Goal: Information Seeking & Learning: Learn about a topic

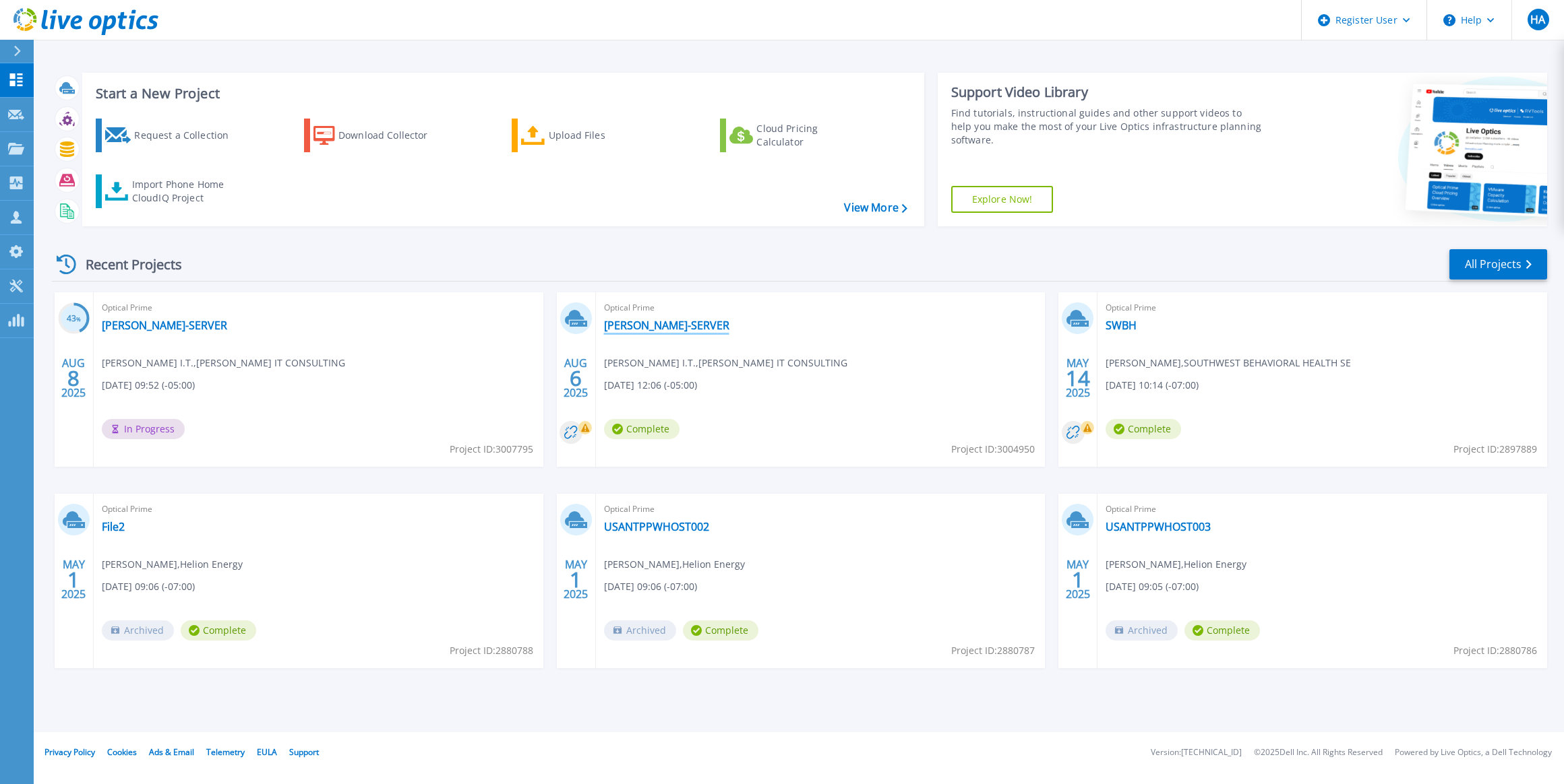
click at [653, 325] on link "[PERSON_NAME]-SERVER" at bounding box center [666, 325] width 125 height 13
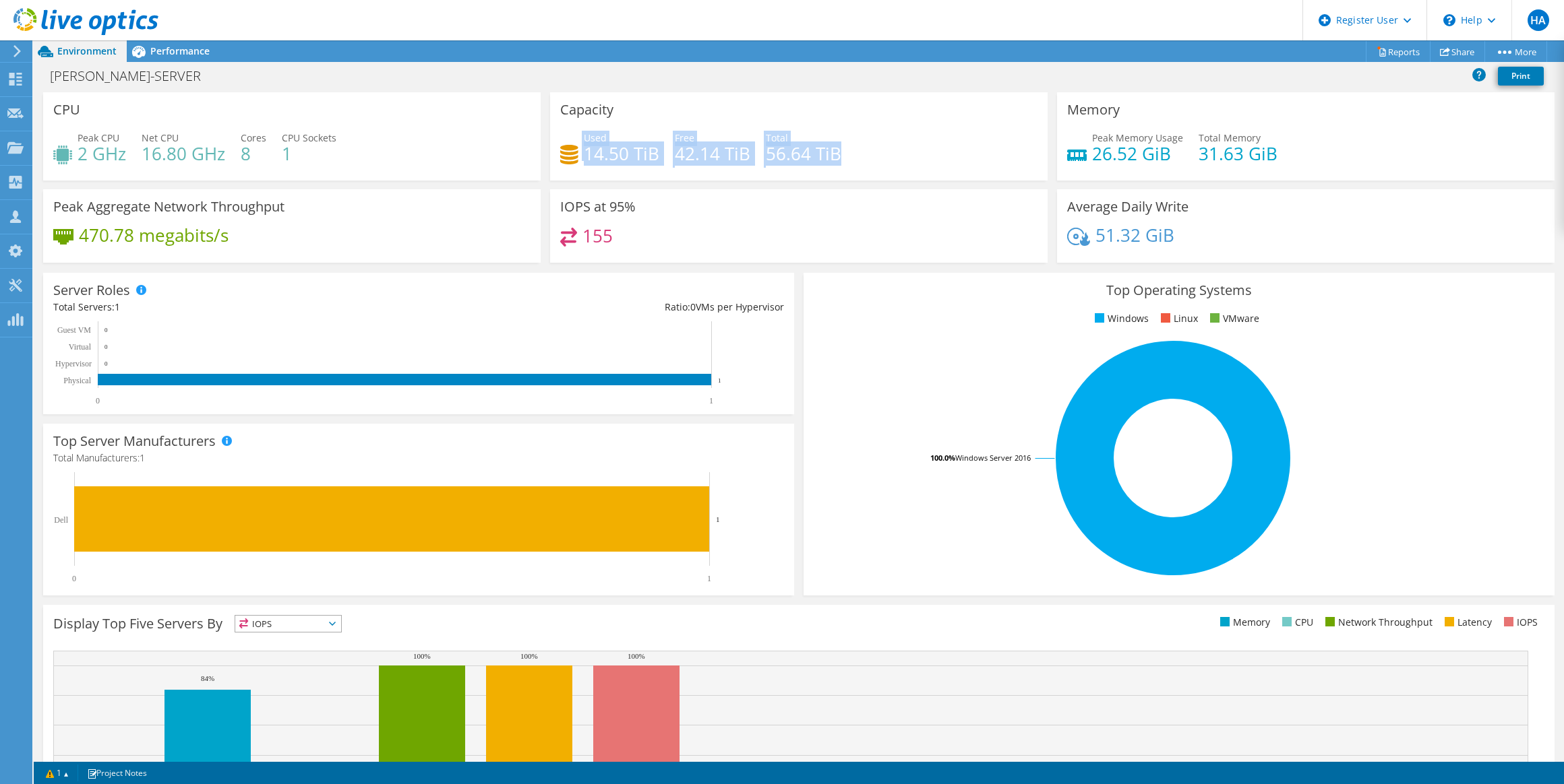
drag, startPoint x: 570, startPoint y: 154, endPoint x: 870, endPoint y: 152, distance: 300.0
click at [870, 152] on div "Used 14.50 TiB Free 42.14 TiB Total 56.64 TiB" at bounding box center [799, 152] width 477 height 44
drag, startPoint x: 870, startPoint y: 152, endPoint x: 816, endPoint y: 308, distance: 165.1
click at [837, 235] on div "155" at bounding box center [799, 242] width 477 height 29
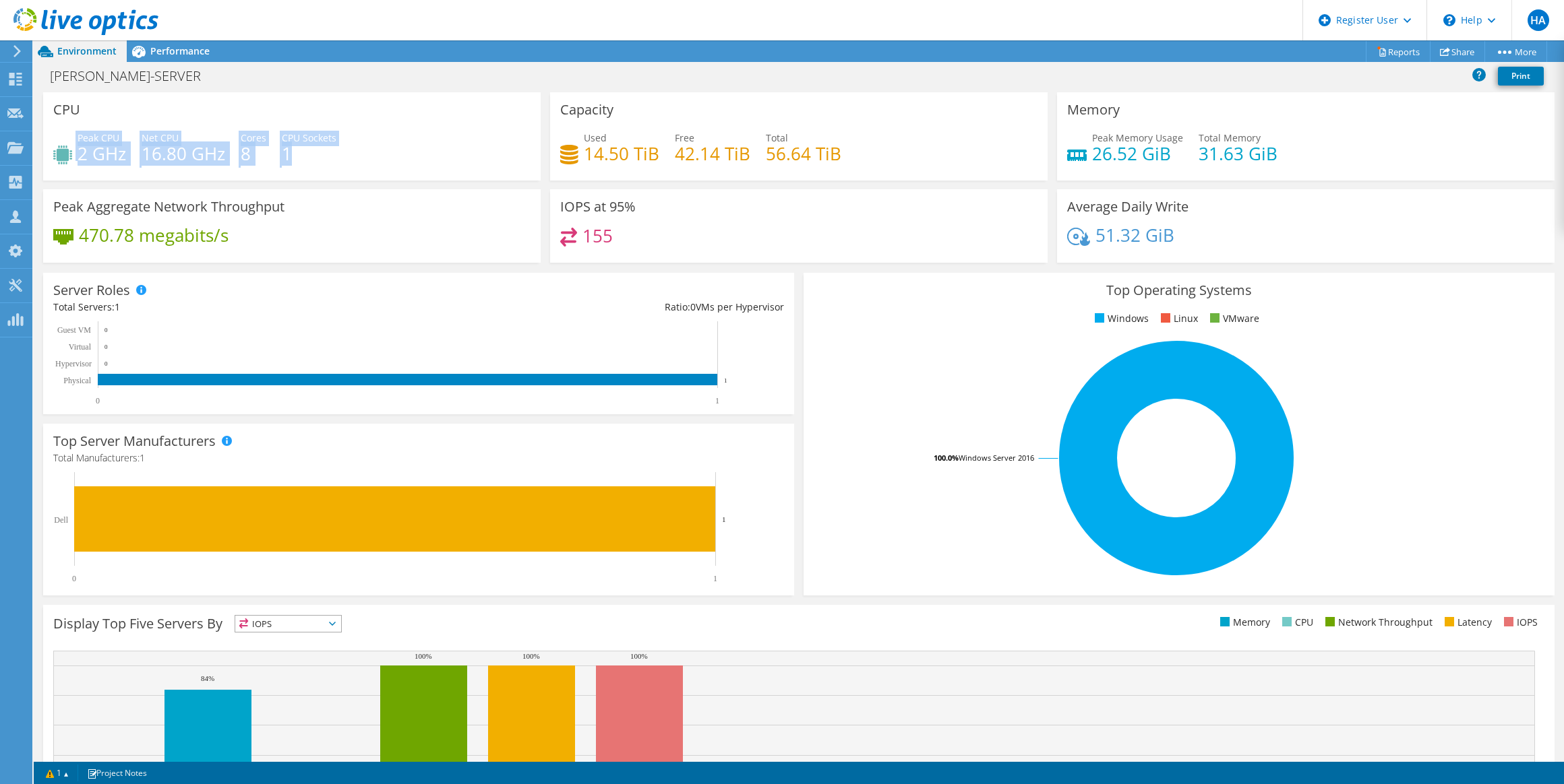
drag, startPoint x: 74, startPoint y: 158, endPoint x: 305, endPoint y: 155, distance: 231.0
click at [305, 155] on div "Peak CPU 2 GHz Net CPU 16.80 GHz Cores 8 CPU Sockets 1" at bounding box center [291, 152] width 477 height 44
drag, startPoint x: 581, startPoint y: 153, endPoint x: 840, endPoint y: 141, distance: 259.3
click at [840, 141] on div "Used 14.50 TiB Free 42.14 TiB Total 56.64 TiB" at bounding box center [799, 152] width 477 height 44
click at [638, 108] on div "Capacity Used 14.50 TiB Free 42.14 TiB Total 56.64 TiB" at bounding box center [799, 136] width 498 height 88
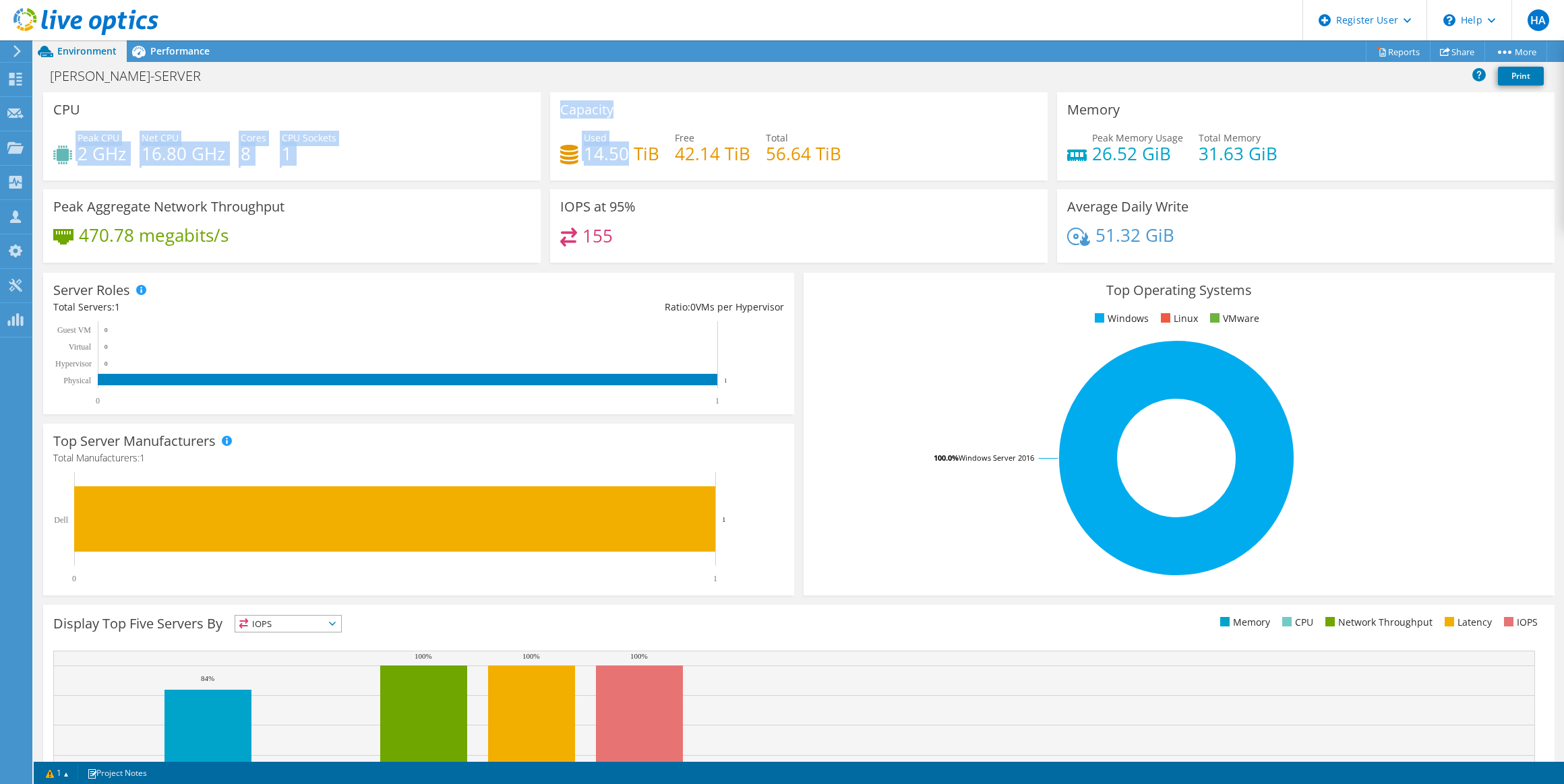
drag, startPoint x: 638, startPoint y: 108, endPoint x: 620, endPoint y: 156, distance: 51.3
click at [620, 156] on h4 "14.50 TiB" at bounding box center [622, 154] width 76 height 15
drag, startPoint x: 620, startPoint y: 155, endPoint x: 610, endPoint y: 156, distance: 10.0
click at [610, 156] on h4 "14.50 TiB" at bounding box center [622, 154] width 76 height 15
drag, startPoint x: 610, startPoint y: 156, endPoint x: 692, endPoint y: 156, distance: 82.0
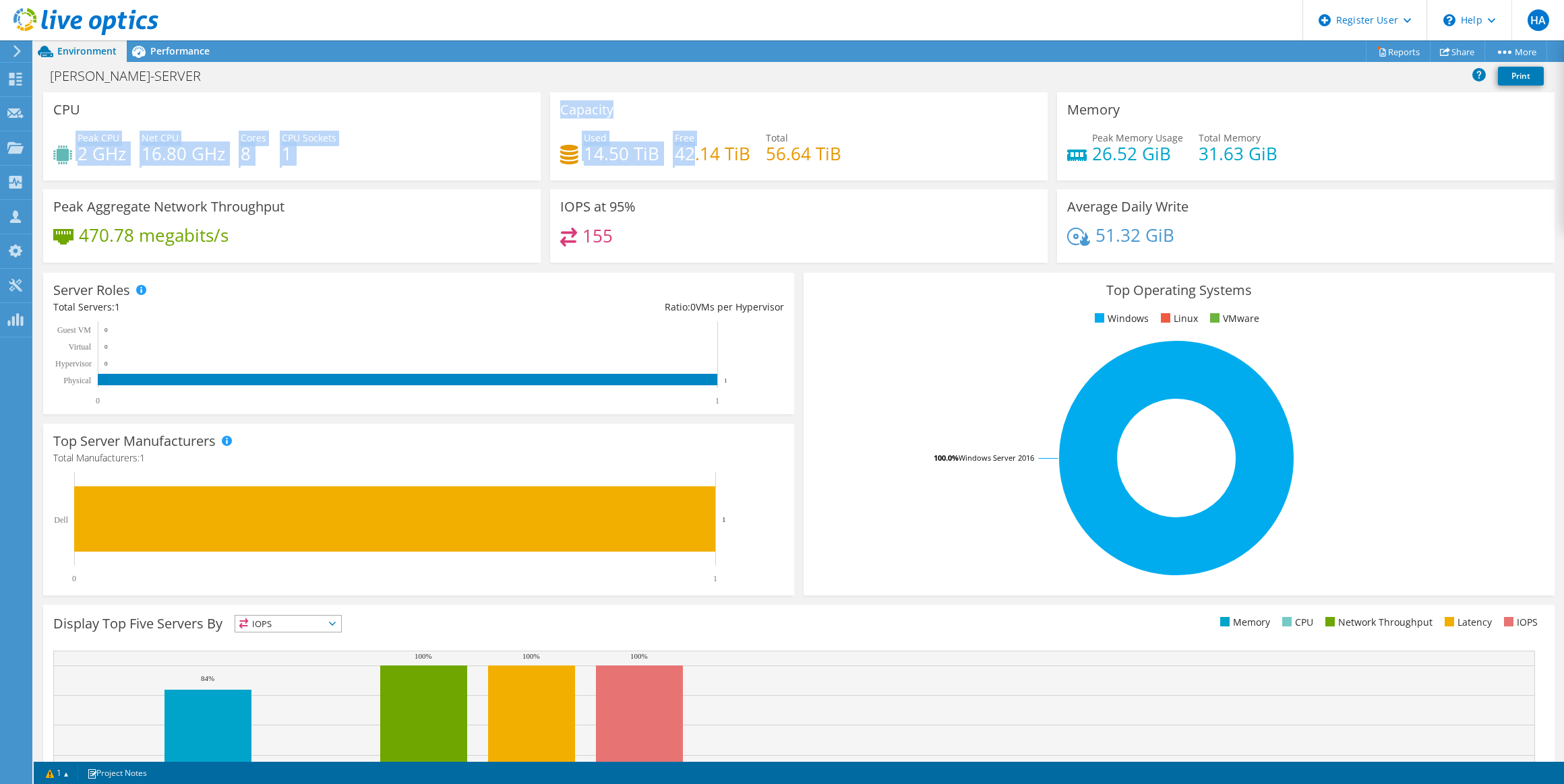
click at [692, 156] on h4 "42.14 TiB" at bounding box center [712, 154] width 76 height 15
drag, startPoint x: 692, startPoint y: 156, endPoint x: 805, endPoint y: 160, distance: 113.1
click at [805, 160] on h4 "56.64 TiB" at bounding box center [803, 154] width 76 height 15
drag, startPoint x: 805, startPoint y: 160, endPoint x: 824, endPoint y: 159, distance: 19.0
click at [824, 159] on h4 "56.64 TiB" at bounding box center [803, 154] width 76 height 15
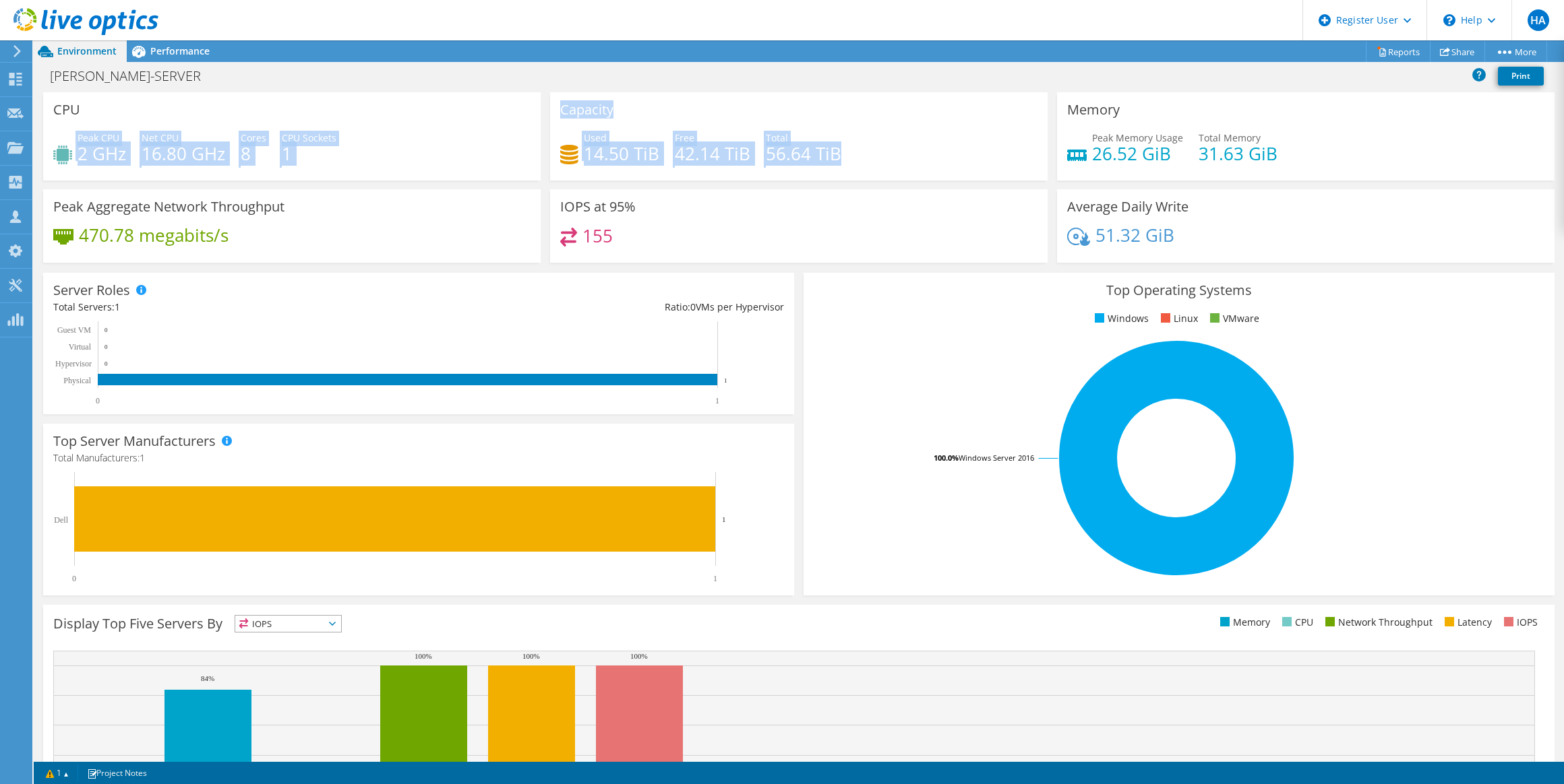
drag, startPoint x: 824, startPoint y: 159, endPoint x: 831, endPoint y: 158, distance: 7.1
click at [831, 158] on h4 "56.64 TiB" at bounding box center [803, 154] width 76 height 15
click at [834, 156] on h4 "56.64 TiB" at bounding box center [803, 154] width 76 height 15
click at [835, 157] on div "Used 14.50 TiB Free 42.14 TiB Total 56.64 TiB" at bounding box center [799, 152] width 477 height 44
drag, startPoint x: 835, startPoint y: 157, endPoint x: 843, endPoint y: 160, distance: 8.5
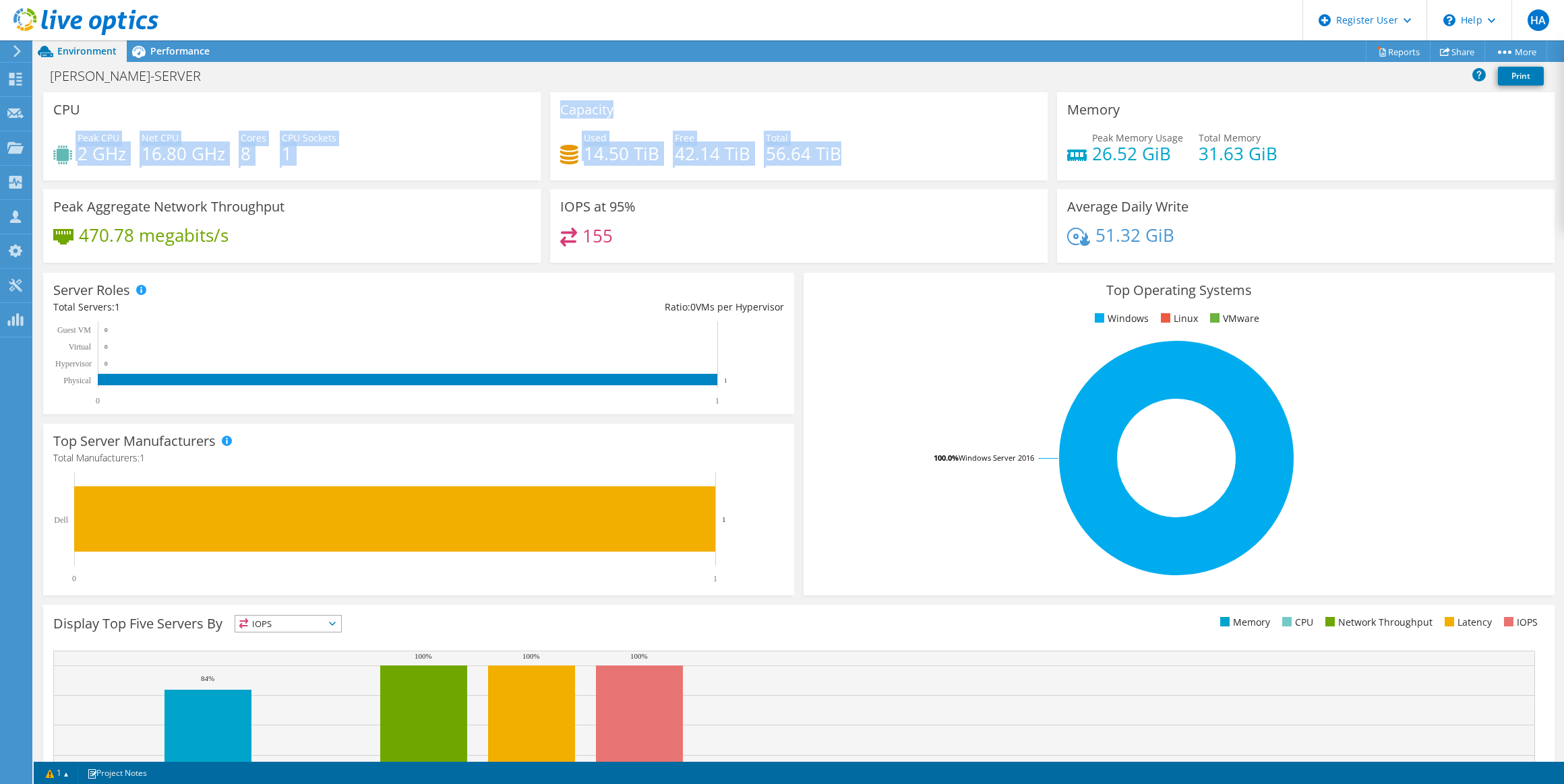
click at [843, 160] on div "Used 14.50 TiB Free 42.14 TiB Total 56.64 TiB" at bounding box center [799, 152] width 477 height 44
drag, startPoint x: 843, startPoint y: 160, endPoint x: 813, endPoint y: 159, distance: 30.0
click at [813, 159] on h4 "56.64 TiB" at bounding box center [803, 154] width 76 height 15
click at [655, 166] on div "Used 14.50 TiB Free 42.14 TiB Total 56.64 TiB" at bounding box center [799, 152] width 477 height 44
click at [871, 139] on div "Used 14.50 TiB Free 42.14 TiB Total 56.64 TiB" at bounding box center [799, 152] width 477 height 44
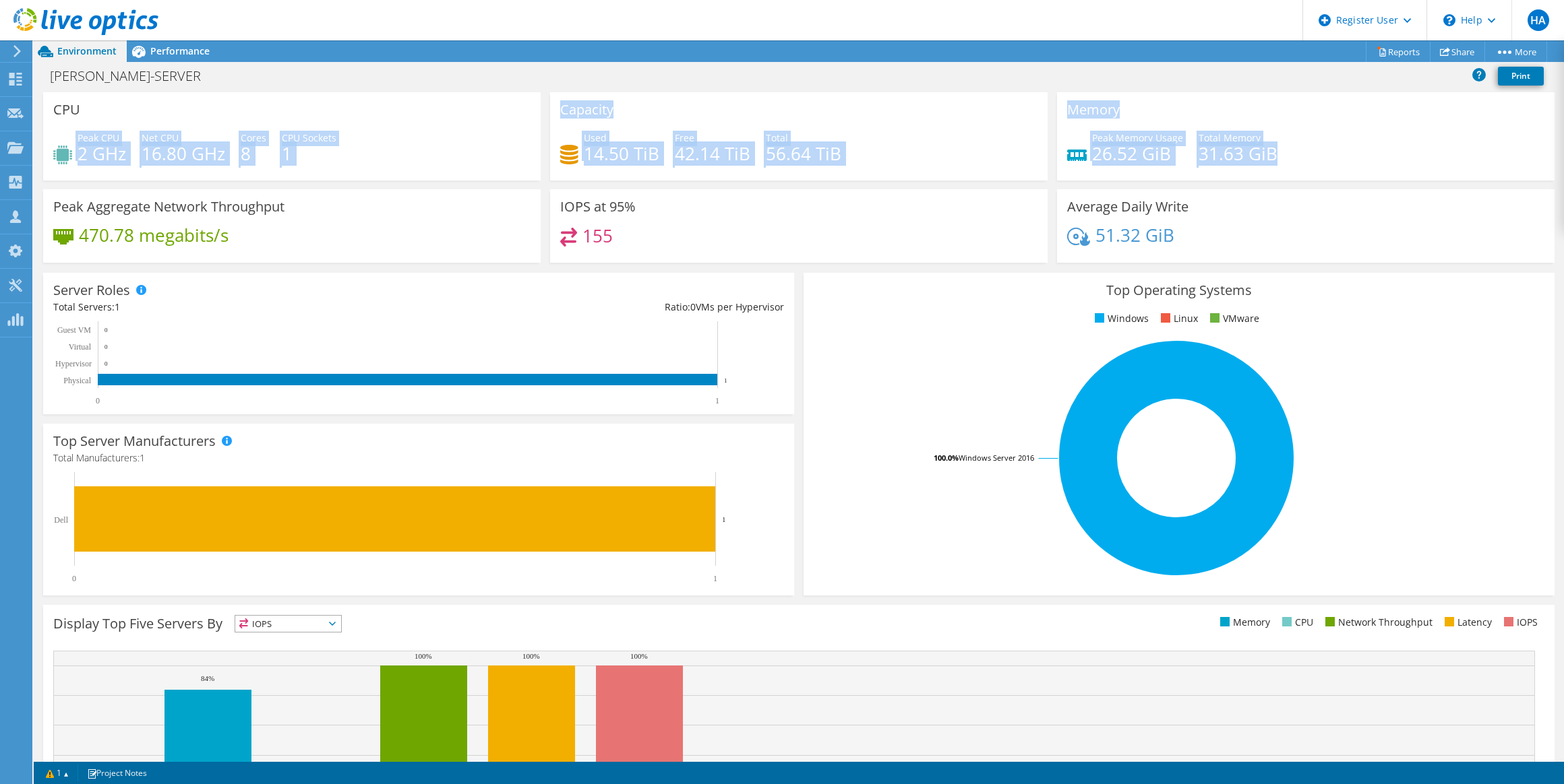
drag, startPoint x: 1088, startPoint y: 156, endPoint x: 1255, endPoint y: 166, distance: 167.3
click at [1255, 166] on div "Peak Memory Usage 26.52 GiB Total Memory 31.63 GiB" at bounding box center [1306, 152] width 477 height 44
click at [174, 239] on h4 "470.78 megabits/s" at bounding box center [153, 235] width 149 height 15
drag, startPoint x: 174, startPoint y: 239, endPoint x: 259, endPoint y: 237, distance: 85.0
click at [259, 237] on div "470.78 megabits/s" at bounding box center [291, 242] width 477 height 28
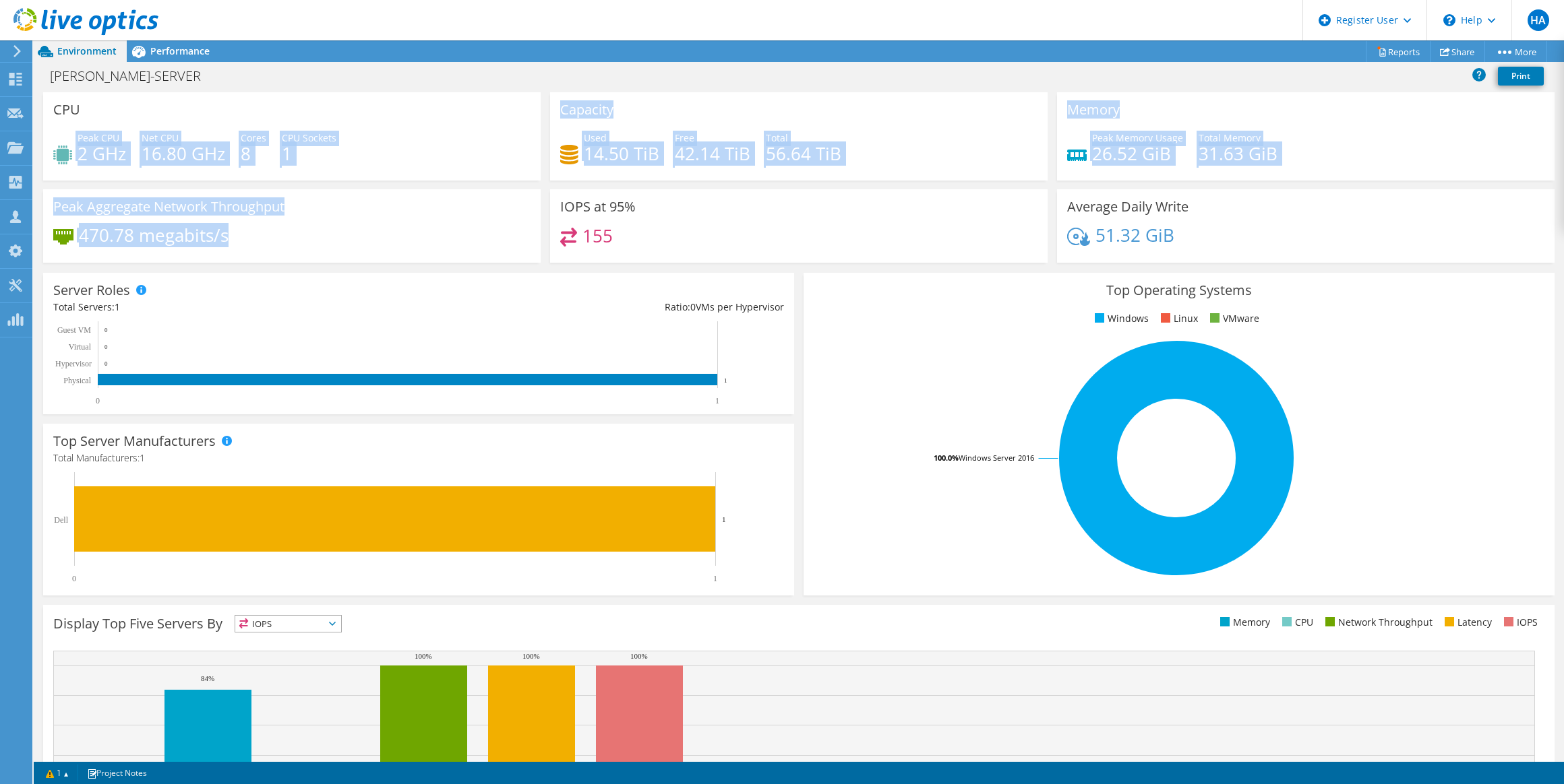
click at [259, 237] on div "470.78 megabits/s" at bounding box center [291, 242] width 477 height 28
click at [456, 237] on div "470.78 megabits/s" at bounding box center [291, 242] width 477 height 28
click at [638, 229] on div "155" at bounding box center [799, 242] width 477 height 29
drag, startPoint x: 638, startPoint y: 229, endPoint x: 626, endPoint y: 235, distance: 13.4
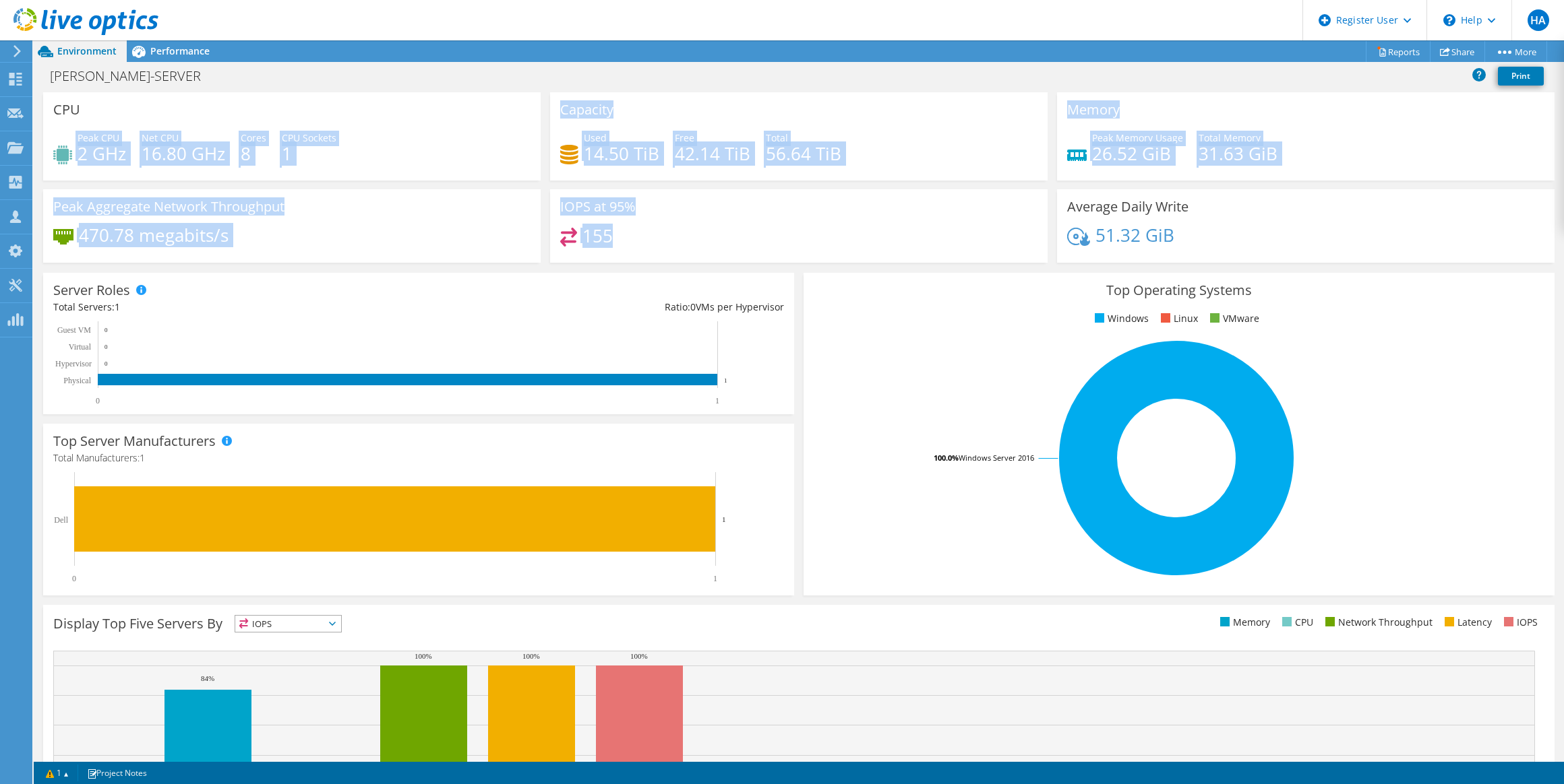
click at [626, 235] on div "155" at bounding box center [799, 242] width 477 height 29
click at [624, 234] on div "155" at bounding box center [799, 242] width 477 height 29
click at [619, 236] on div "155" at bounding box center [799, 242] width 477 height 29
drag, startPoint x: 619, startPoint y: 236, endPoint x: 625, endPoint y: 252, distance: 17.1
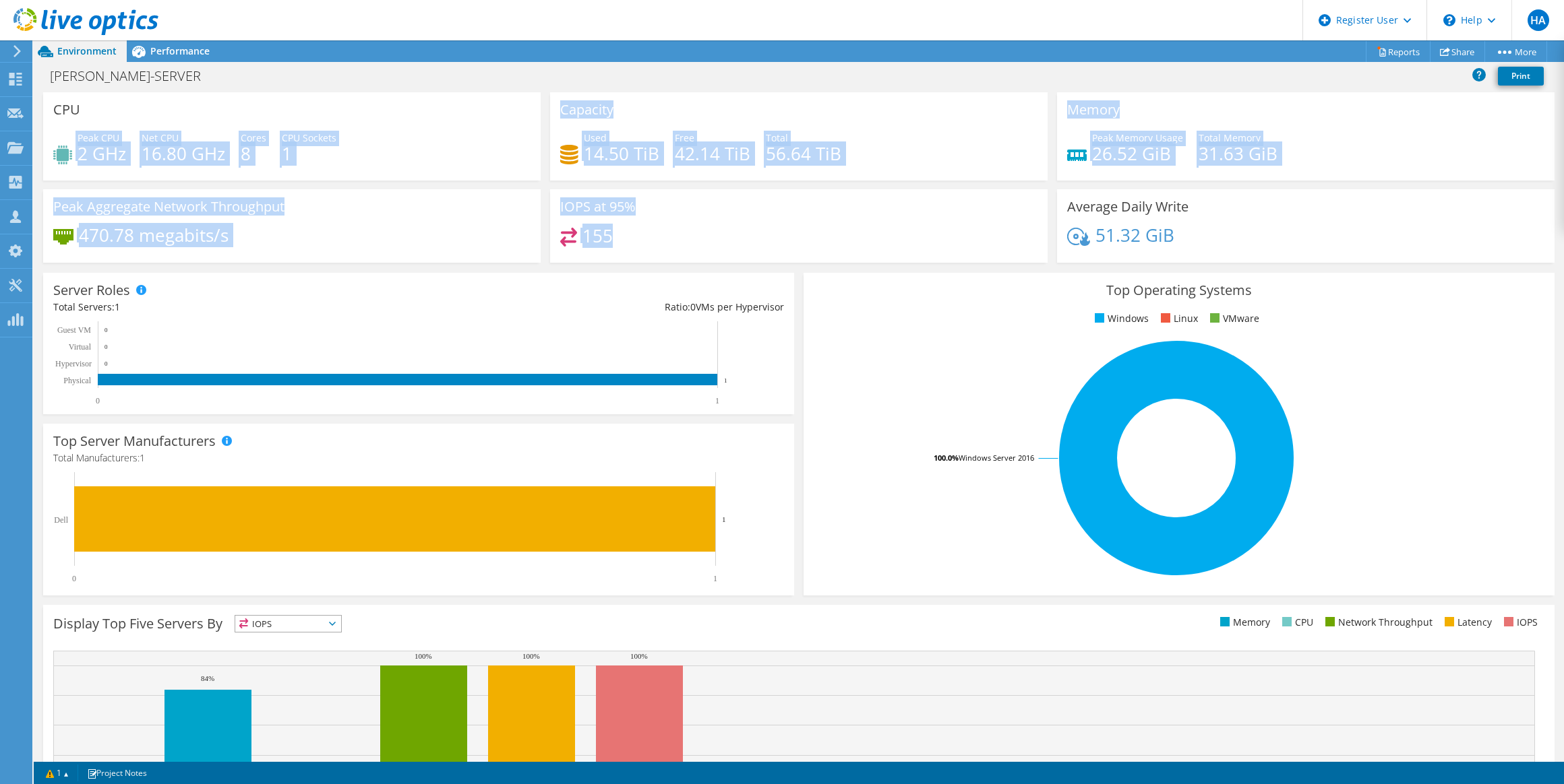
click at [625, 252] on div "155" at bounding box center [799, 242] width 477 height 29
drag, startPoint x: 625, startPoint y: 252, endPoint x: 634, endPoint y: 259, distance: 11.4
click at [634, 259] on div "IOPS at 95% 155" at bounding box center [799, 226] width 498 height 74
drag, startPoint x: 634, startPoint y: 259, endPoint x: 640, endPoint y: 279, distance: 20.9
click at [640, 279] on div "Server Roles Physical Servers represent bare metal servers that were targets of…" at bounding box center [419, 344] width 751 height 142
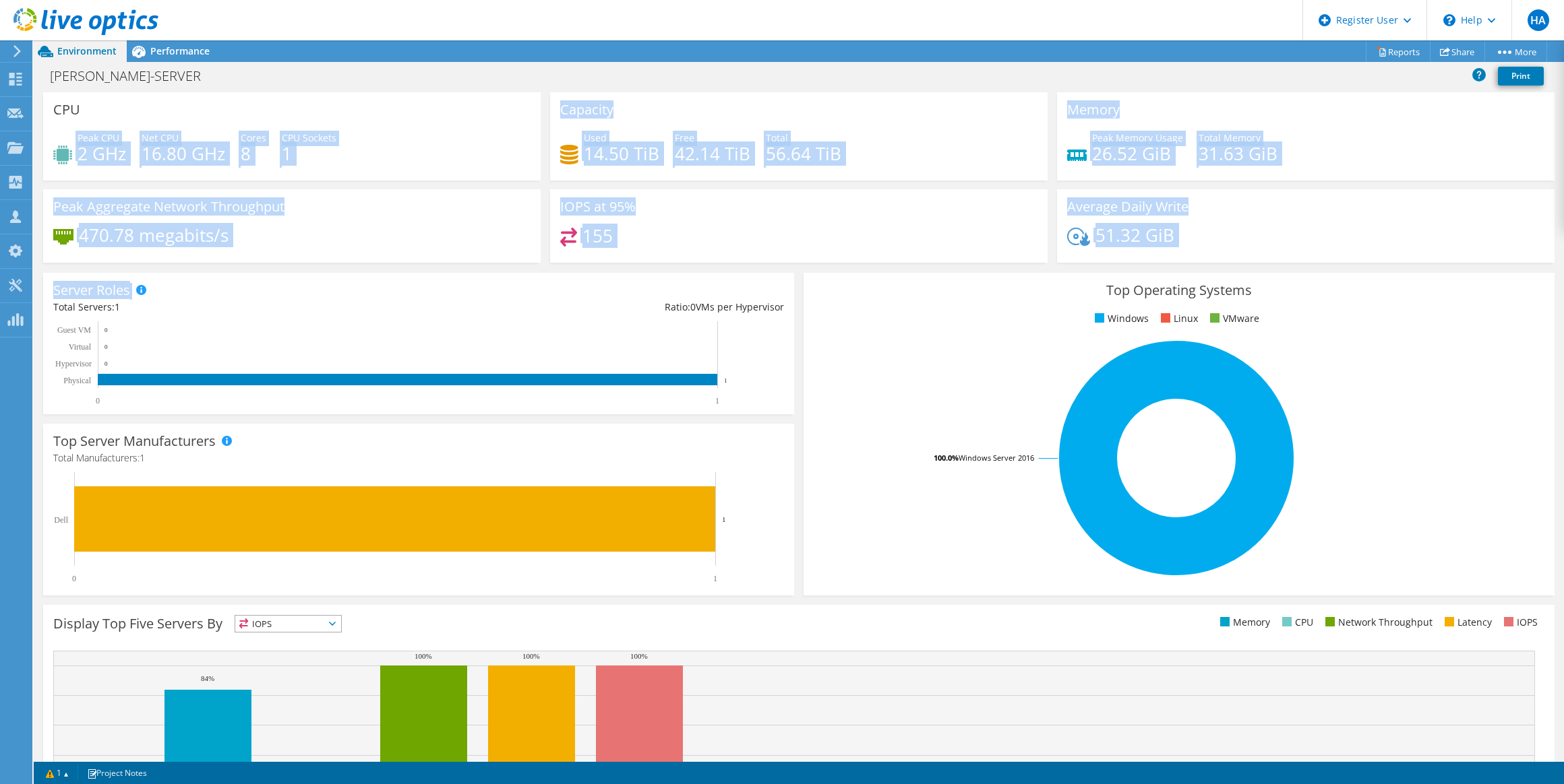
drag, startPoint x: 640, startPoint y: 279, endPoint x: 608, endPoint y: 295, distance: 35.8
click at [608, 295] on div "Server Roles Physical Servers represent bare metal servers that were targets of…" at bounding box center [419, 344] width 751 height 142
click at [1066, 191] on div "Average Daily Write 51.32 GiB" at bounding box center [1306, 226] width 498 height 74
drag, startPoint x: 1066, startPoint y: 191, endPoint x: 1166, endPoint y: 237, distance: 110.1
click at [1166, 237] on h4 "51.32 GiB" at bounding box center [1134, 235] width 79 height 15
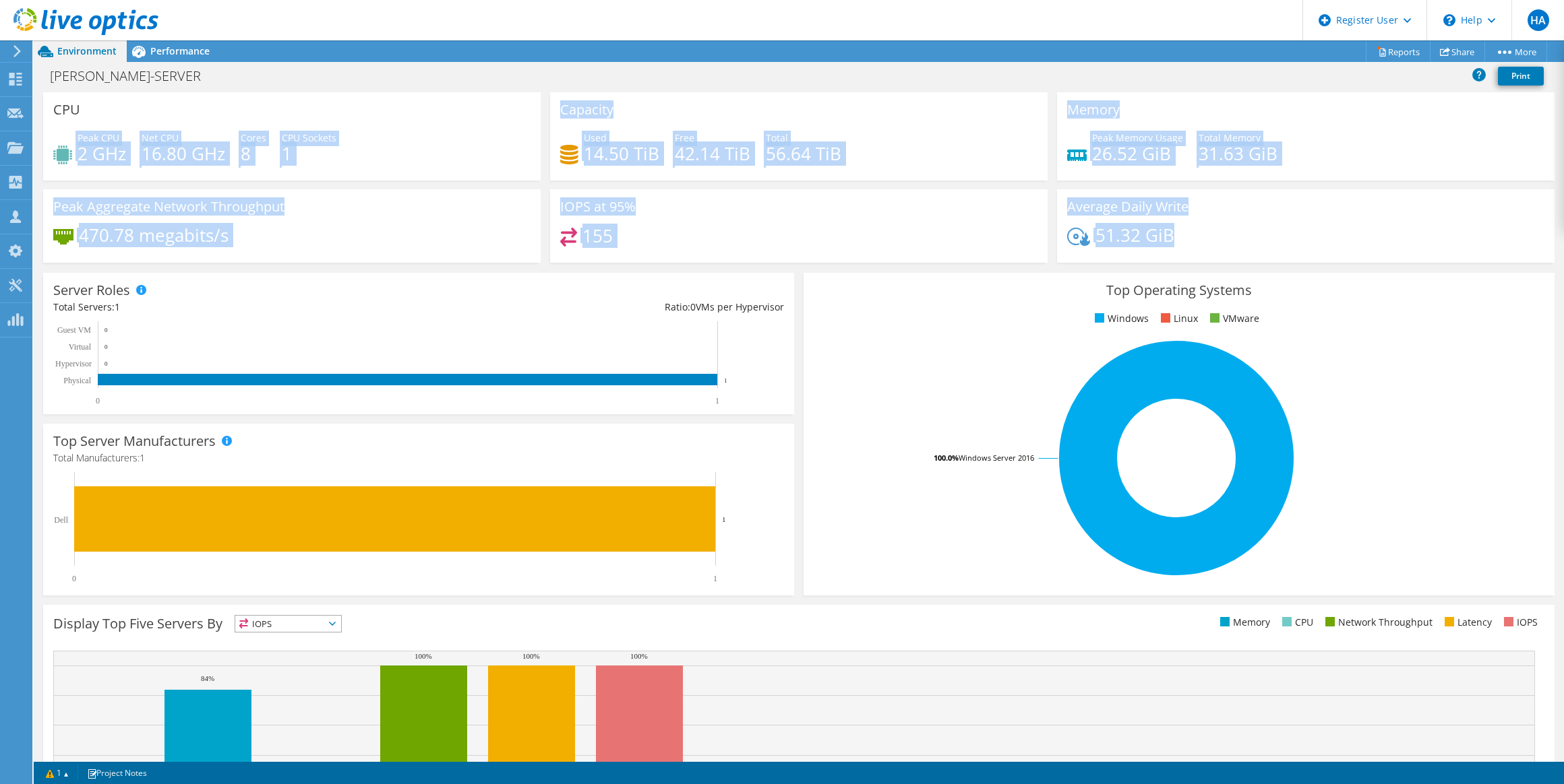
drag, startPoint x: 1166, startPoint y: 237, endPoint x: 1213, endPoint y: 247, distance: 48.1
click at [1213, 247] on div "51.32 GiB" at bounding box center [1306, 242] width 477 height 28
click at [940, 238] on div "155" at bounding box center [799, 242] width 477 height 29
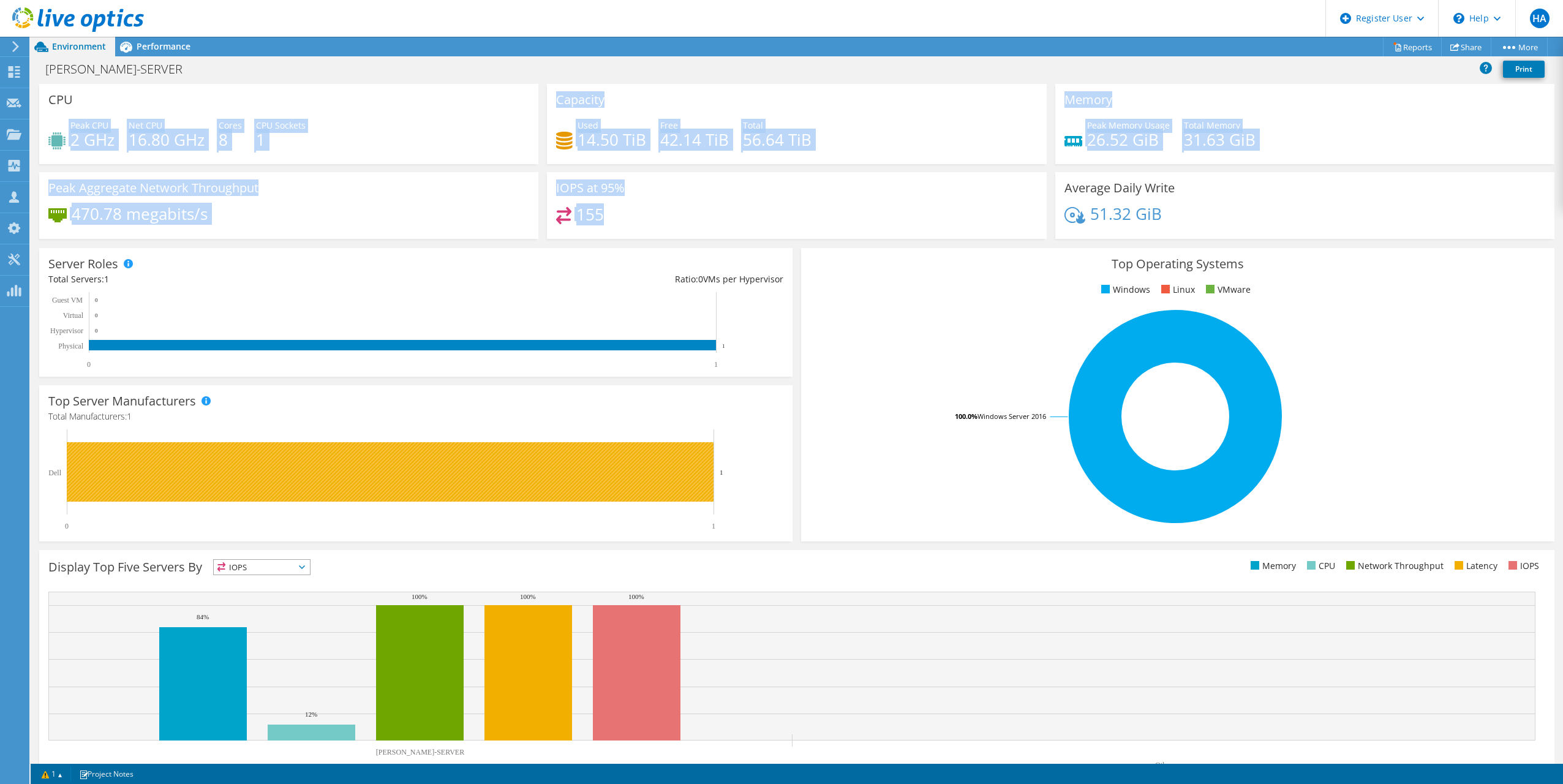
click at [439, 475] on rect at bounding box center [390, 471] width 647 height 59
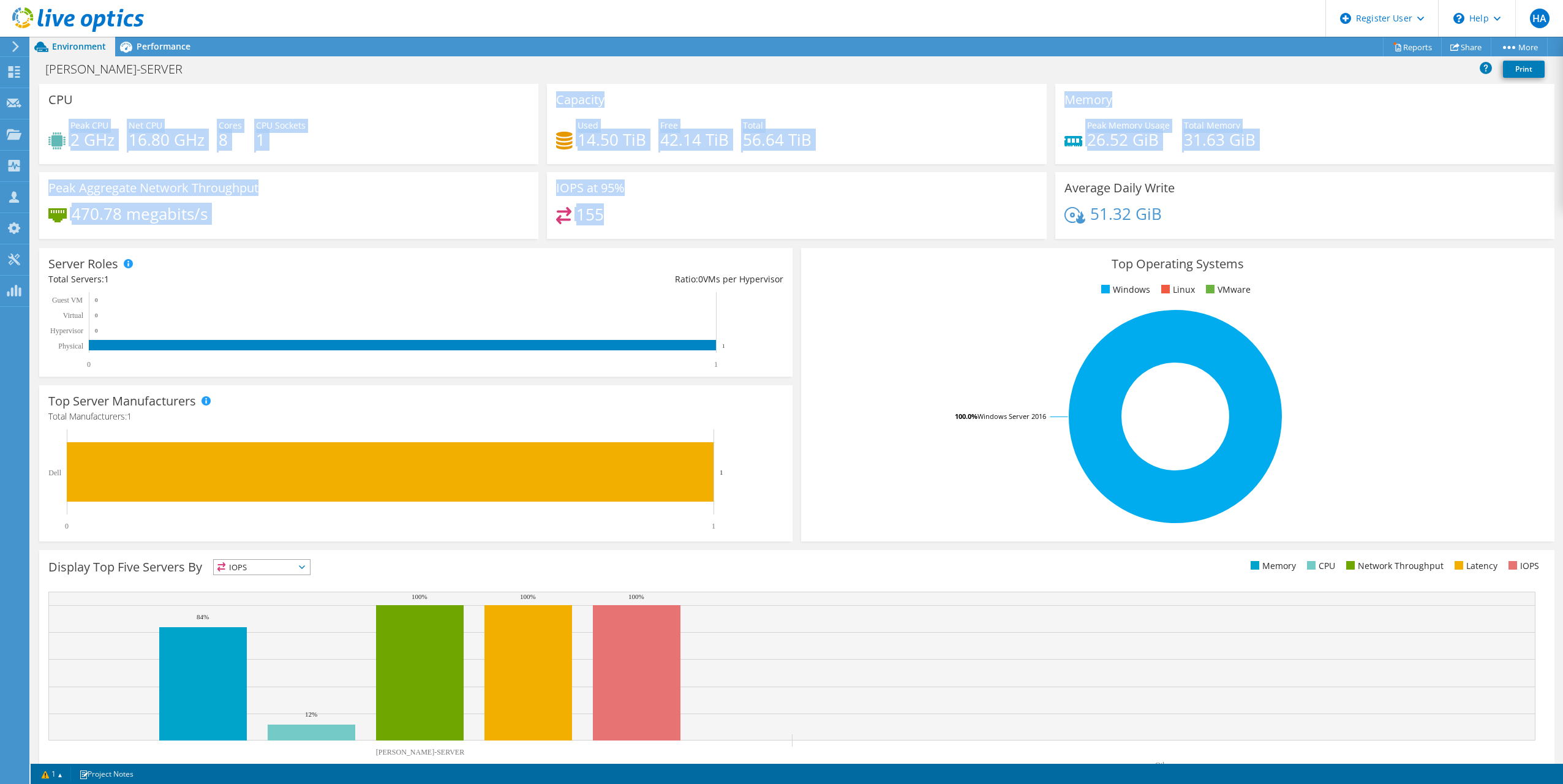
click at [290, 569] on span "IOPS" at bounding box center [262, 567] width 96 height 15
drag, startPoint x: 290, startPoint y: 569, endPoint x: 270, endPoint y: 628, distance: 62.3
click at [269, 628] on li "Network Throughput" at bounding box center [262, 634] width 96 height 17
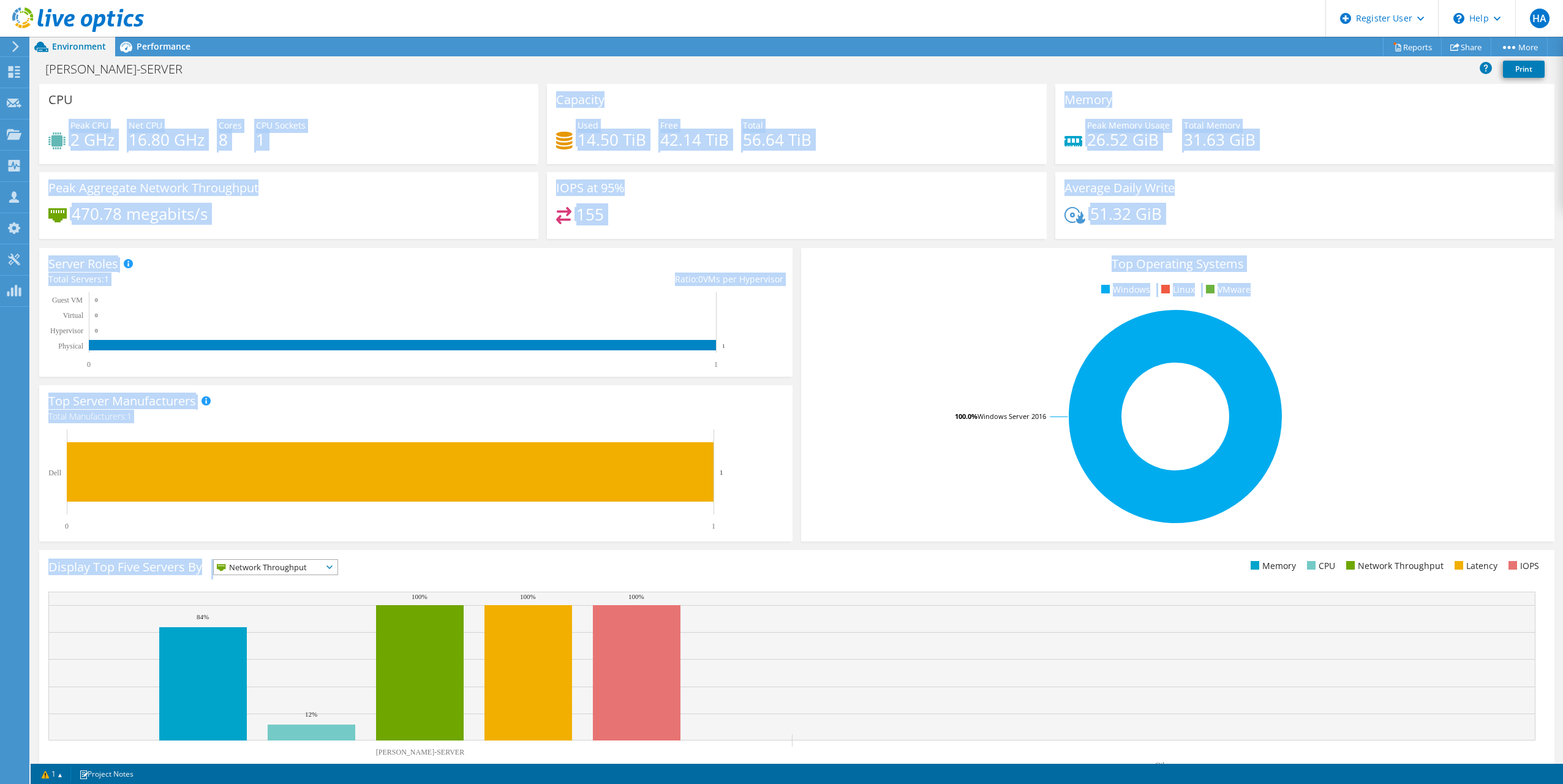
click at [528, 573] on div "Display Top Five Servers By Network Throughput IOPS" at bounding box center [422, 569] width 748 height 21
drag, startPoint x: 876, startPoint y: 333, endPoint x: 844, endPoint y: 296, distance: 48.9
click at [844, 297] on div "Top Operating Systems Windows Linux VMware 100.0% Windows Server 2016" at bounding box center [1178, 395] width 753 height 293
click at [843, 295] on ul "Windows Linux VMware" at bounding box center [1177, 290] width 735 height 14
drag, startPoint x: 843, startPoint y: 295, endPoint x: 539, endPoint y: 290, distance: 304.0
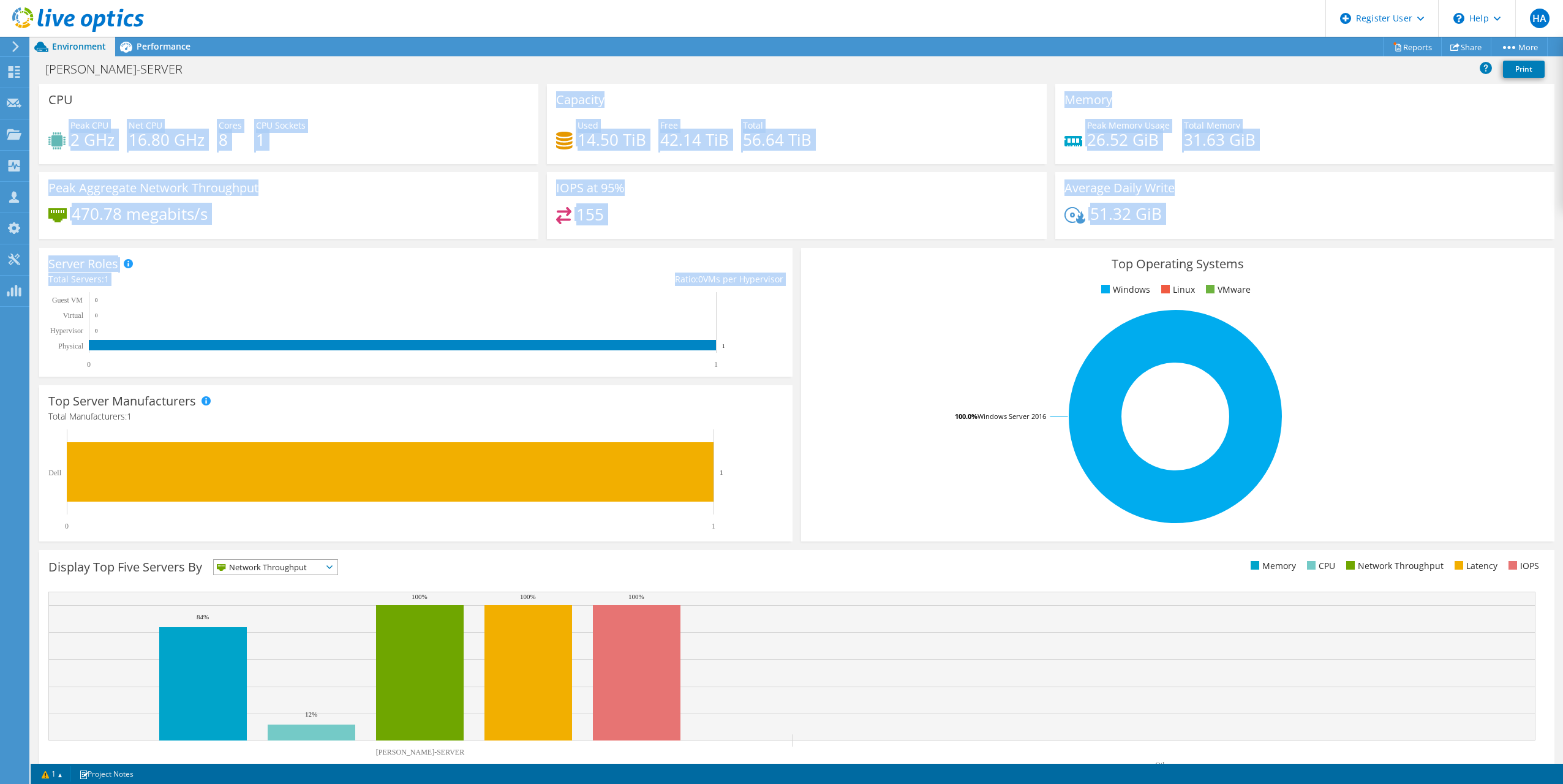
click at [540, 290] on div "Server Roles Physical Servers represent bare metal servers that were targets of…" at bounding box center [416, 313] width 753 height 129
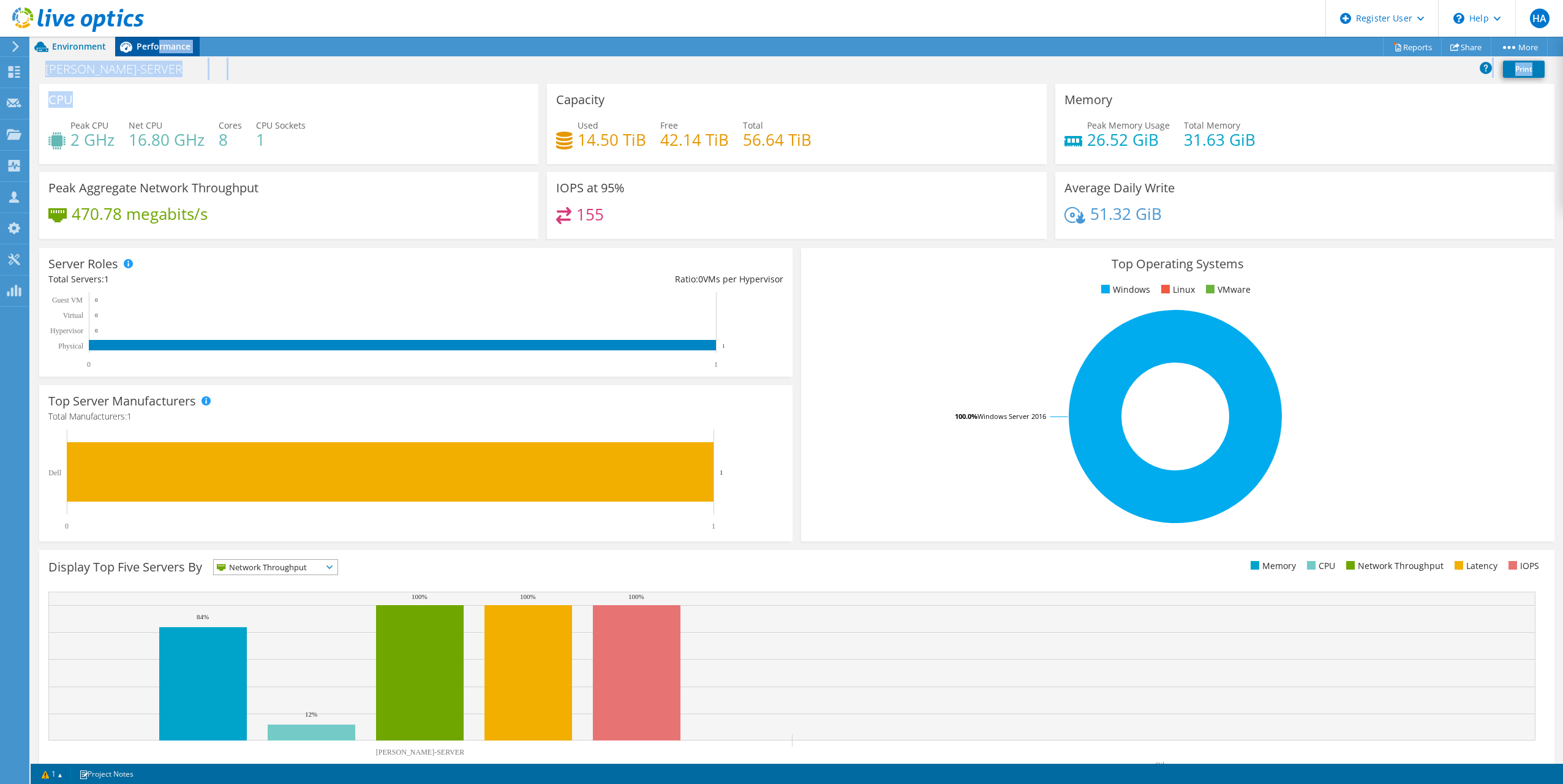
click at [156, 46] on span "Performance" at bounding box center [163, 46] width 54 height 12
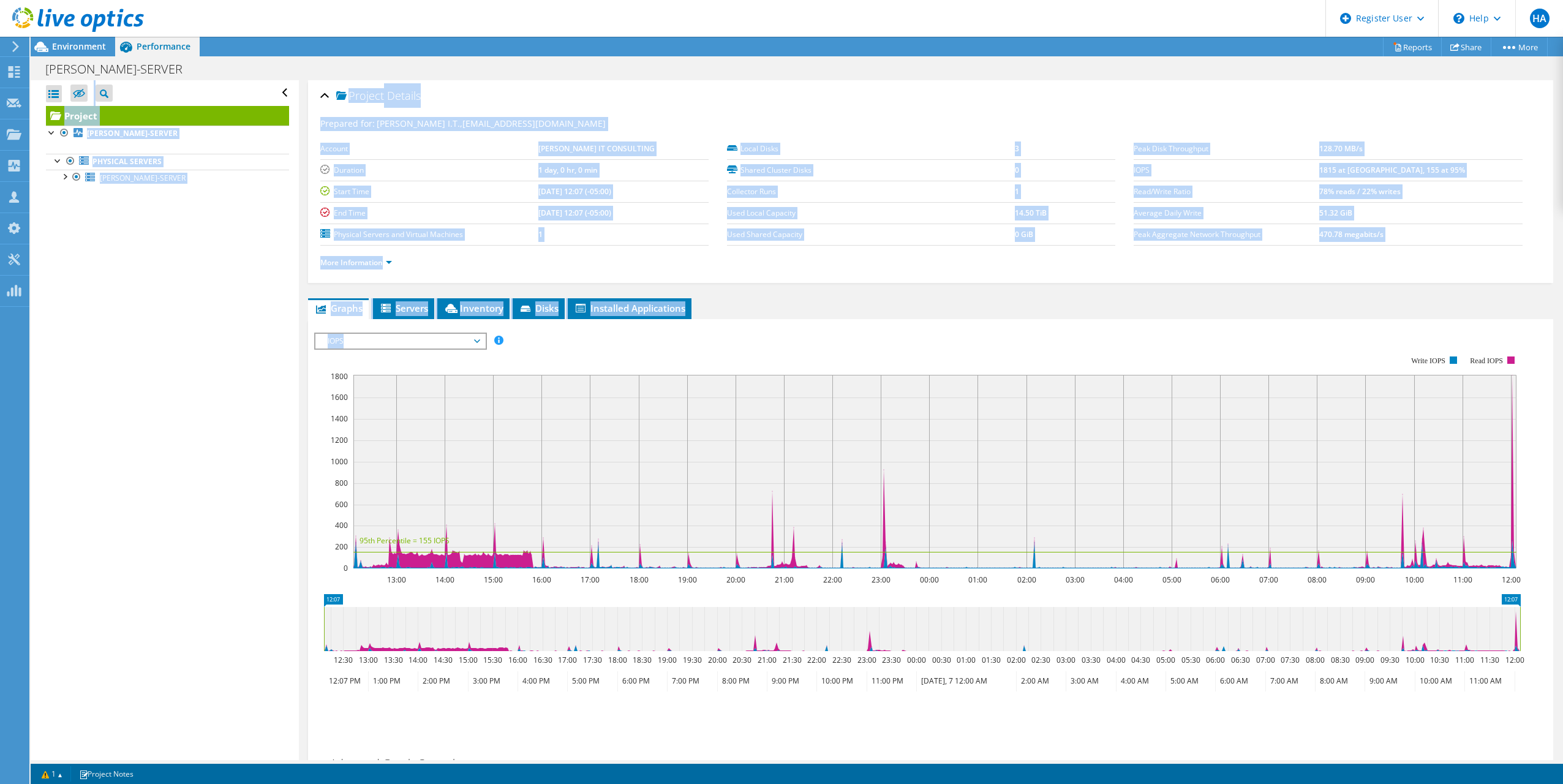
click at [419, 340] on span "IOPS" at bounding box center [400, 340] width 157 height 15
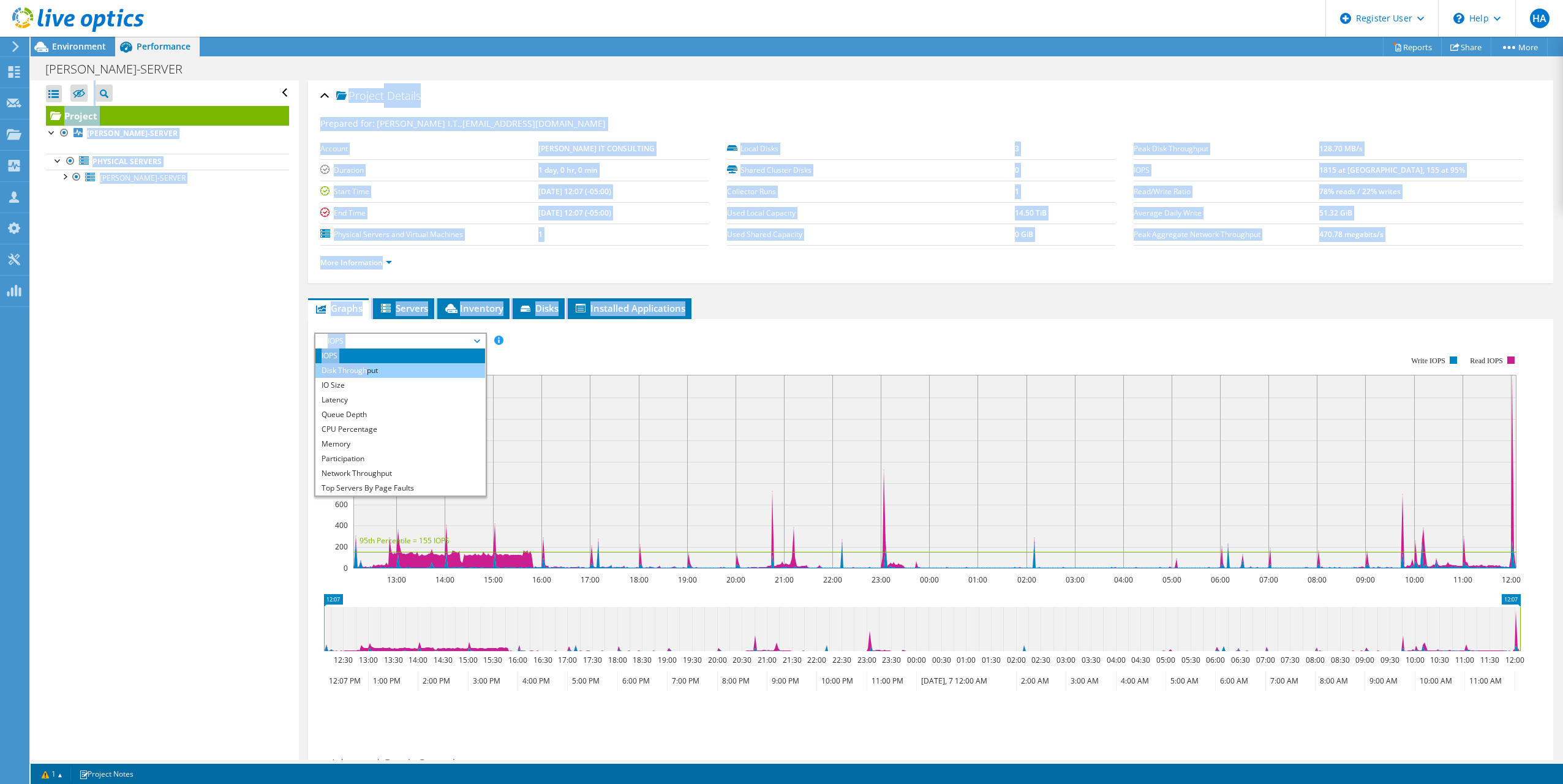
drag, startPoint x: 419, startPoint y: 340, endPoint x: 369, endPoint y: 372, distance: 59.4
click at [369, 372] on li "Disk Throughput" at bounding box center [400, 370] width 169 height 15
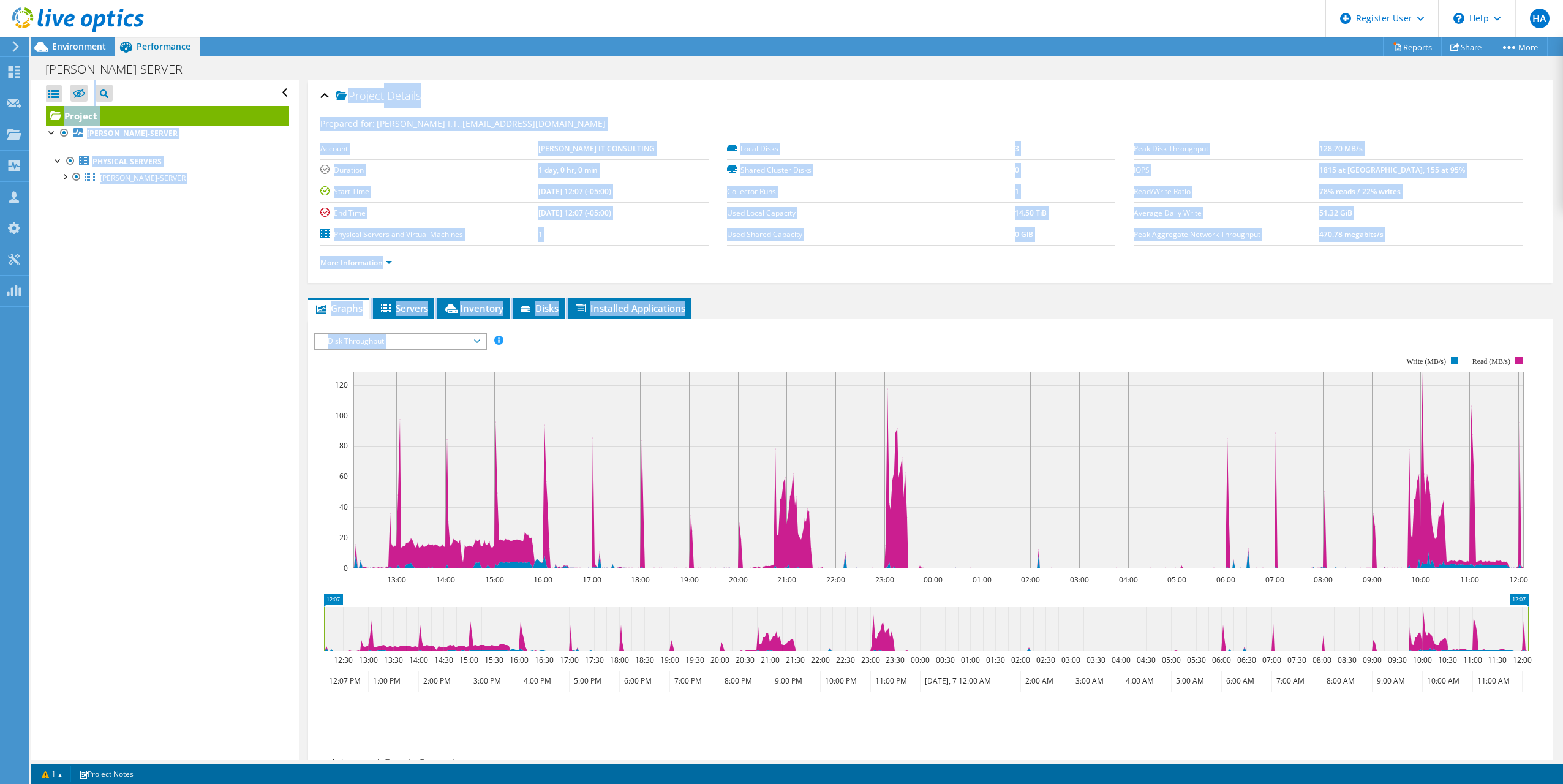
click at [746, 344] on rect at bounding box center [921, 462] width 1215 height 245
click at [801, 334] on div "IOPS Disk Throughput IO Size Latency Queue Depth CPU Percentage Memory Page Fau…" at bounding box center [930, 340] width 1233 height 16
drag, startPoint x: 708, startPoint y: 329, endPoint x: 638, endPoint y: 343, distance: 71.4
click at [638, 343] on rect at bounding box center [921, 462] width 1215 height 245
click at [640, 346] on rect at bounding box center [921, 462] width 1215 height 245
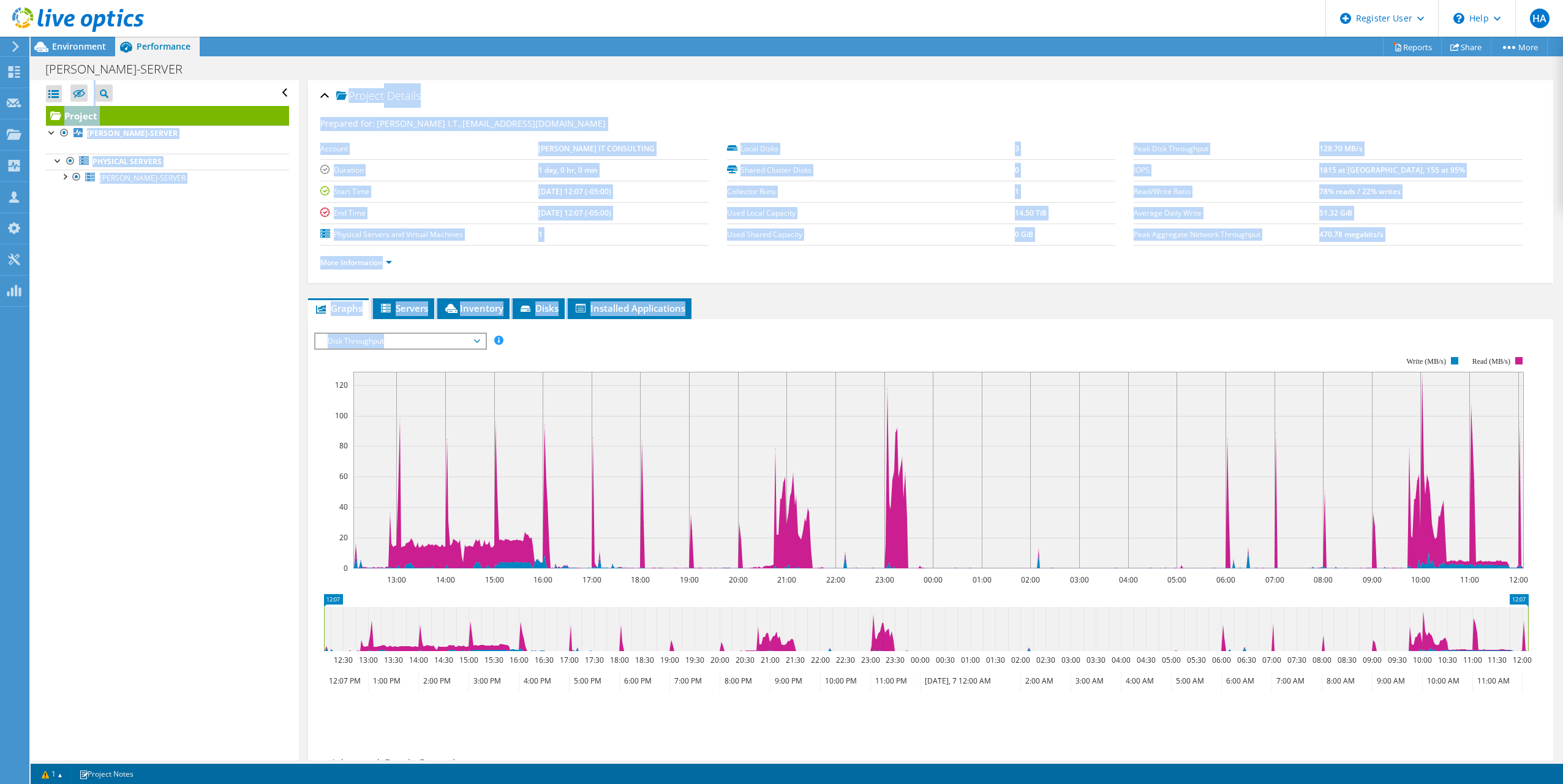
click at [472, 340] on span "Disk Throughput" at bounding box center [400, 340] width 157 height 15
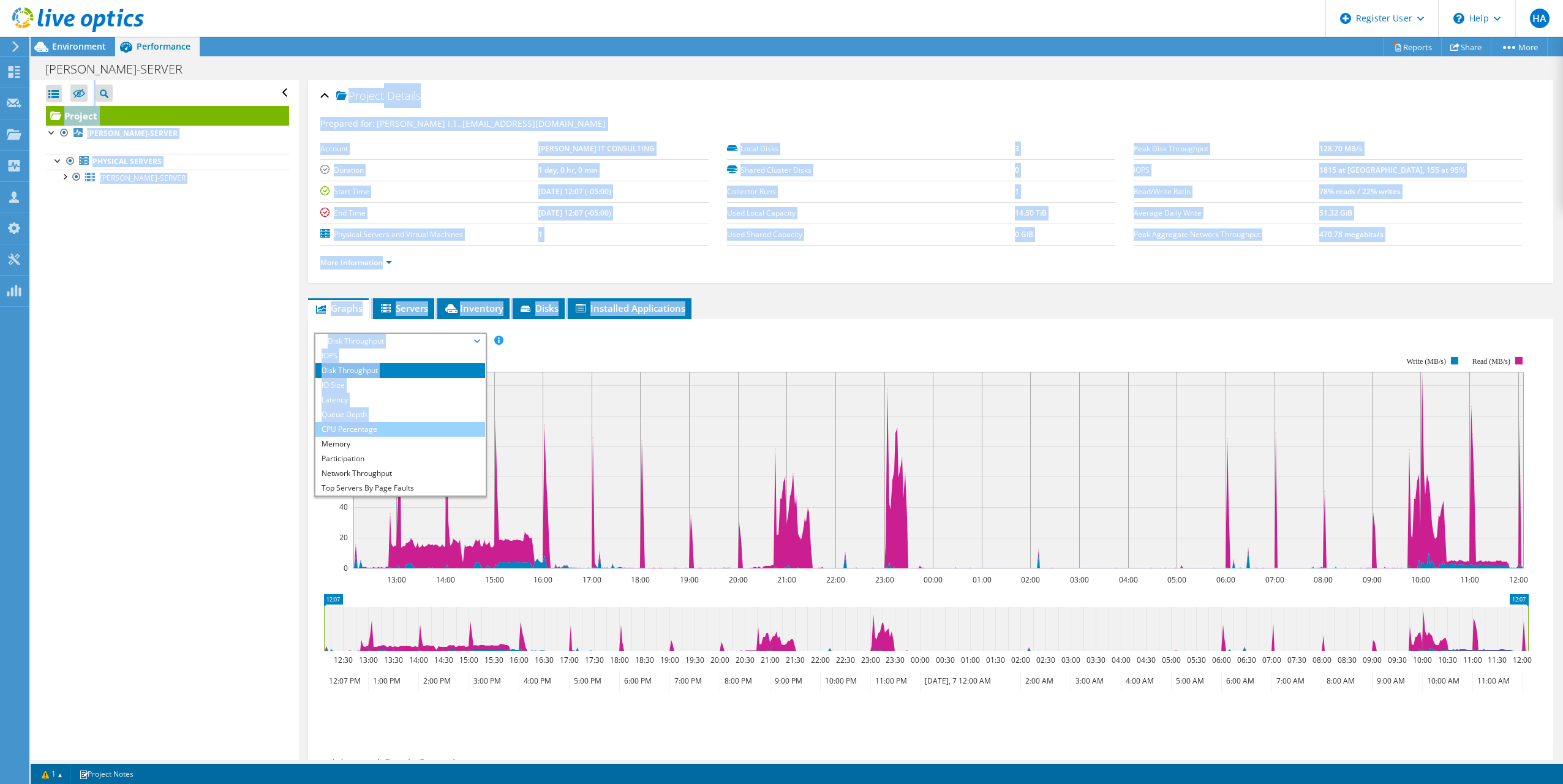
click at [386, 423] on li "CPU Percentage" at bounding box center [400, 429] width 169 height 15
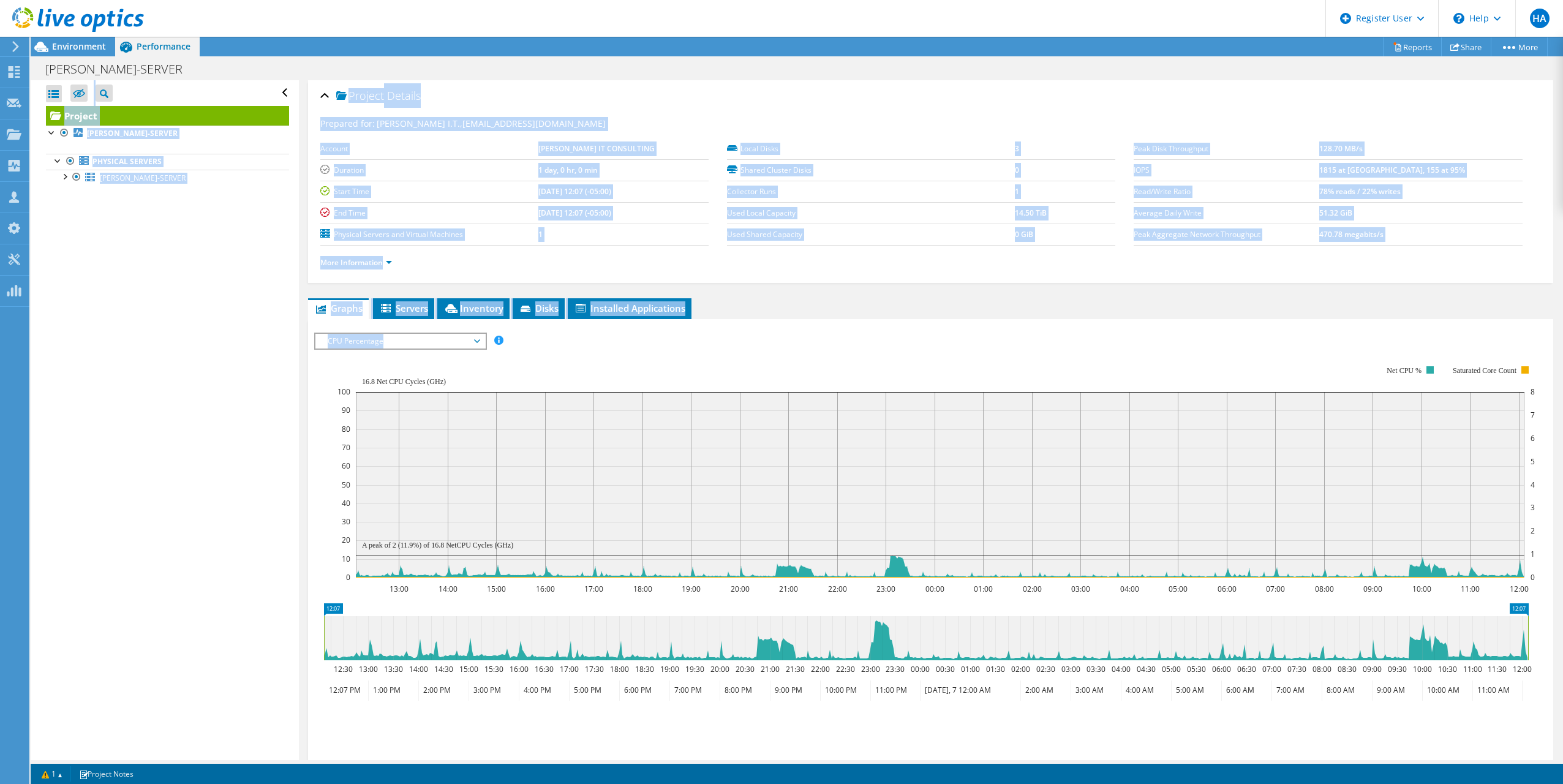
click at [445, 347] on span "CPU Percentage" at bounding box center [400, 340] width 157 height 15
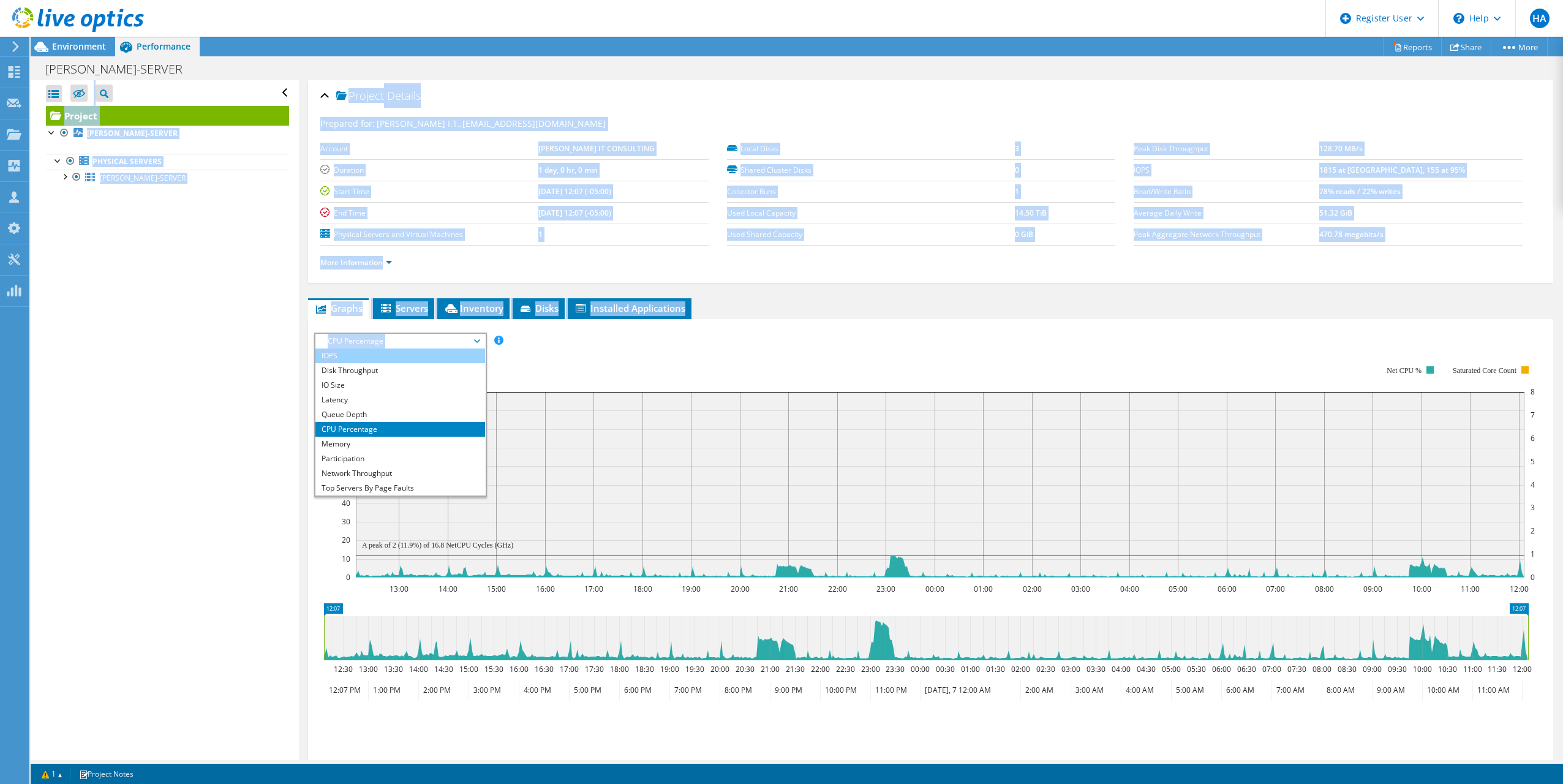
click at [367, 356] on li "IOPS" at bounding box center [400, 355] width 169 height 15
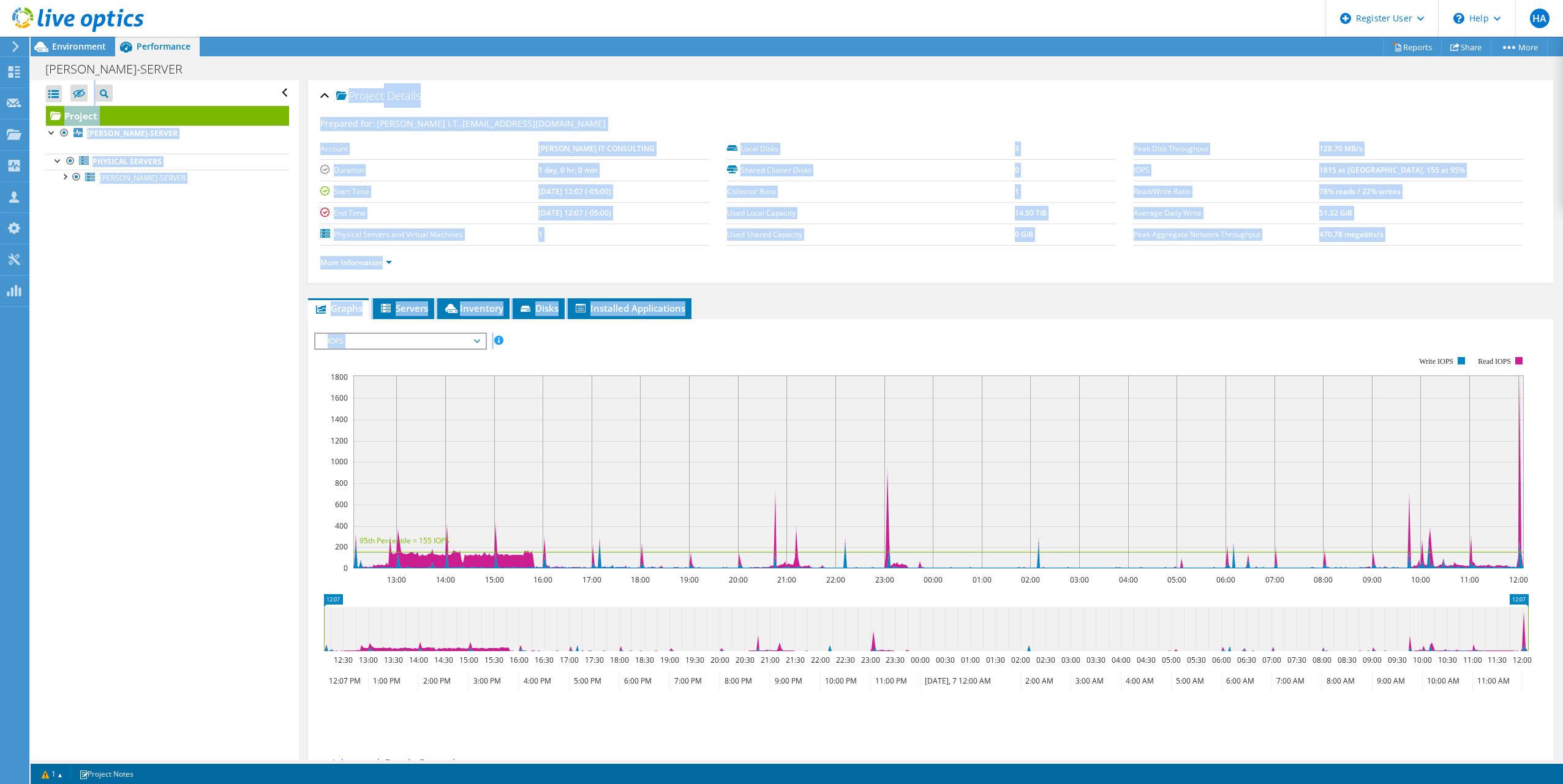
click at [689, 350] on section "Workload Concentration: 13:00 14:00 15:00 16:00 17:00 18:00 19:00 20:00 21:00 2…" at bounding box center [930, 542] width 1233 height 405
click at [515, 560] on icon at bounding box center [937, 472] width 1170 height 193
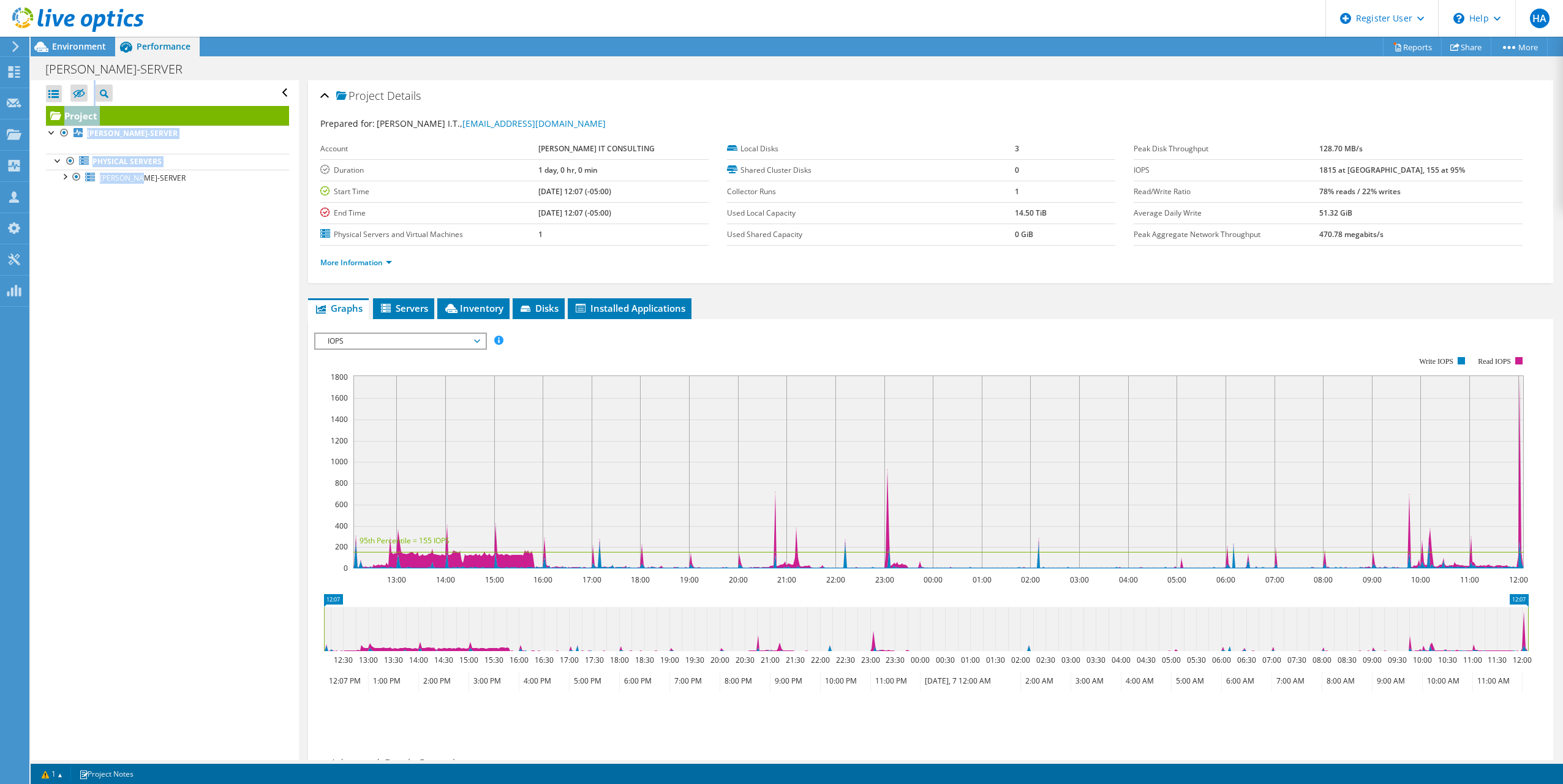
click at [205, 283] on div "Open All Close All Hide Excluded Nodes Project Tree Filter" at bounding box center [164, 420] width 267 height 680
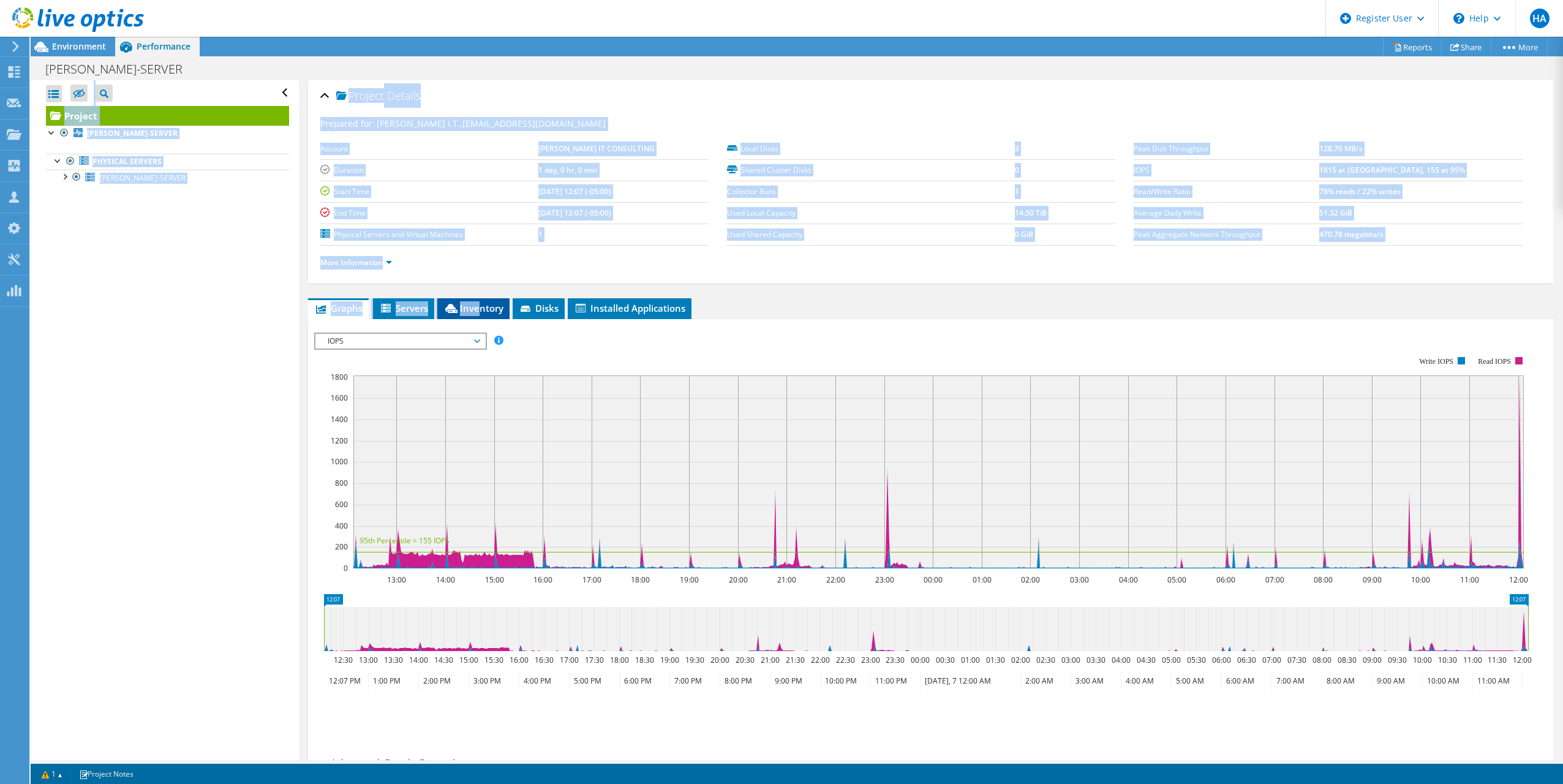
click at [482, 310] on span "Inventory" at bounding box center [474, 308] width 60 height 12
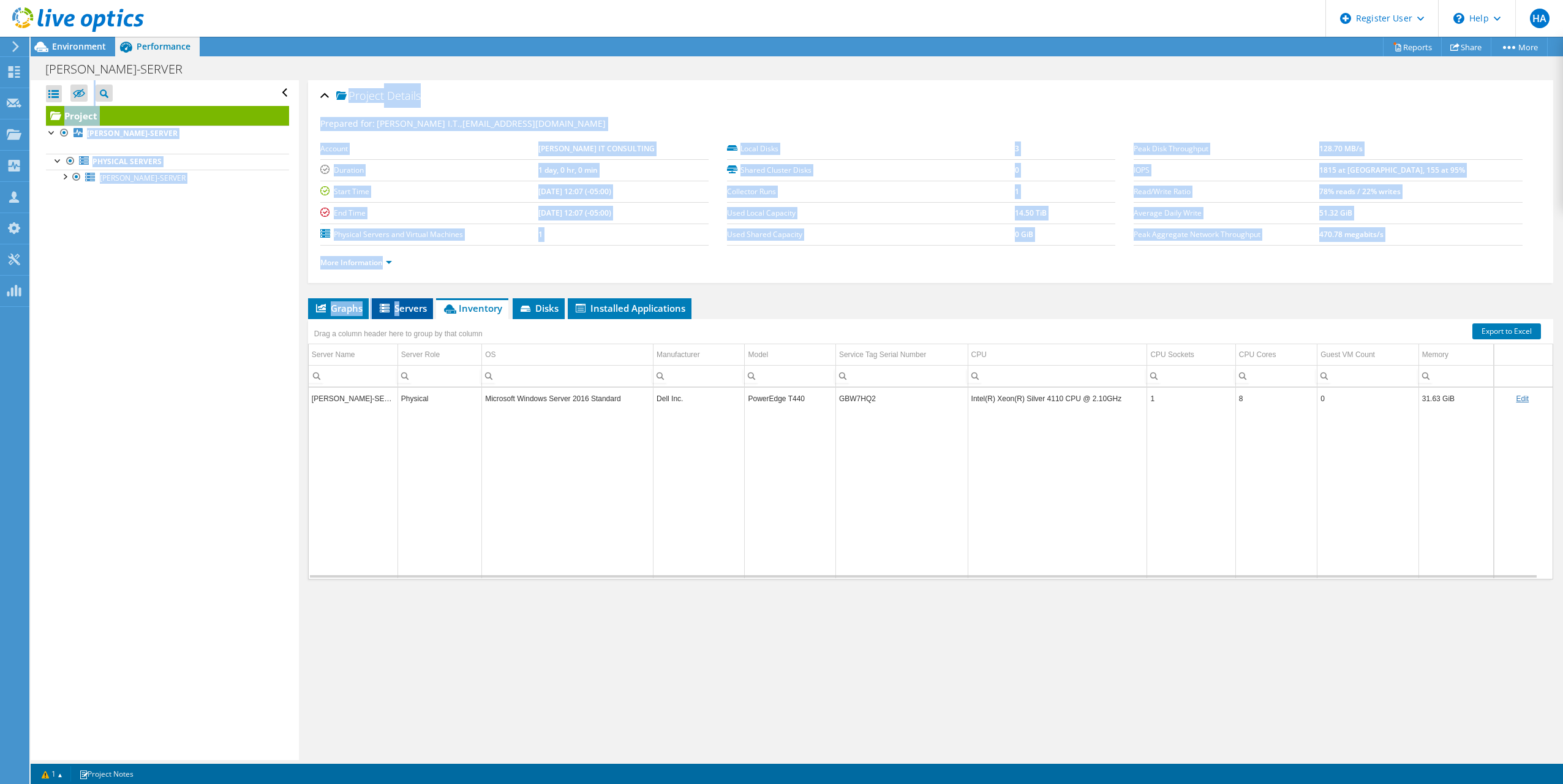
click at [401, 311] on span "Servers" at bounding box center [402, 308] width 49 height 12
click at [334, 312] on span "Graphs" at bounding box center [338, 308] width 48 height 12
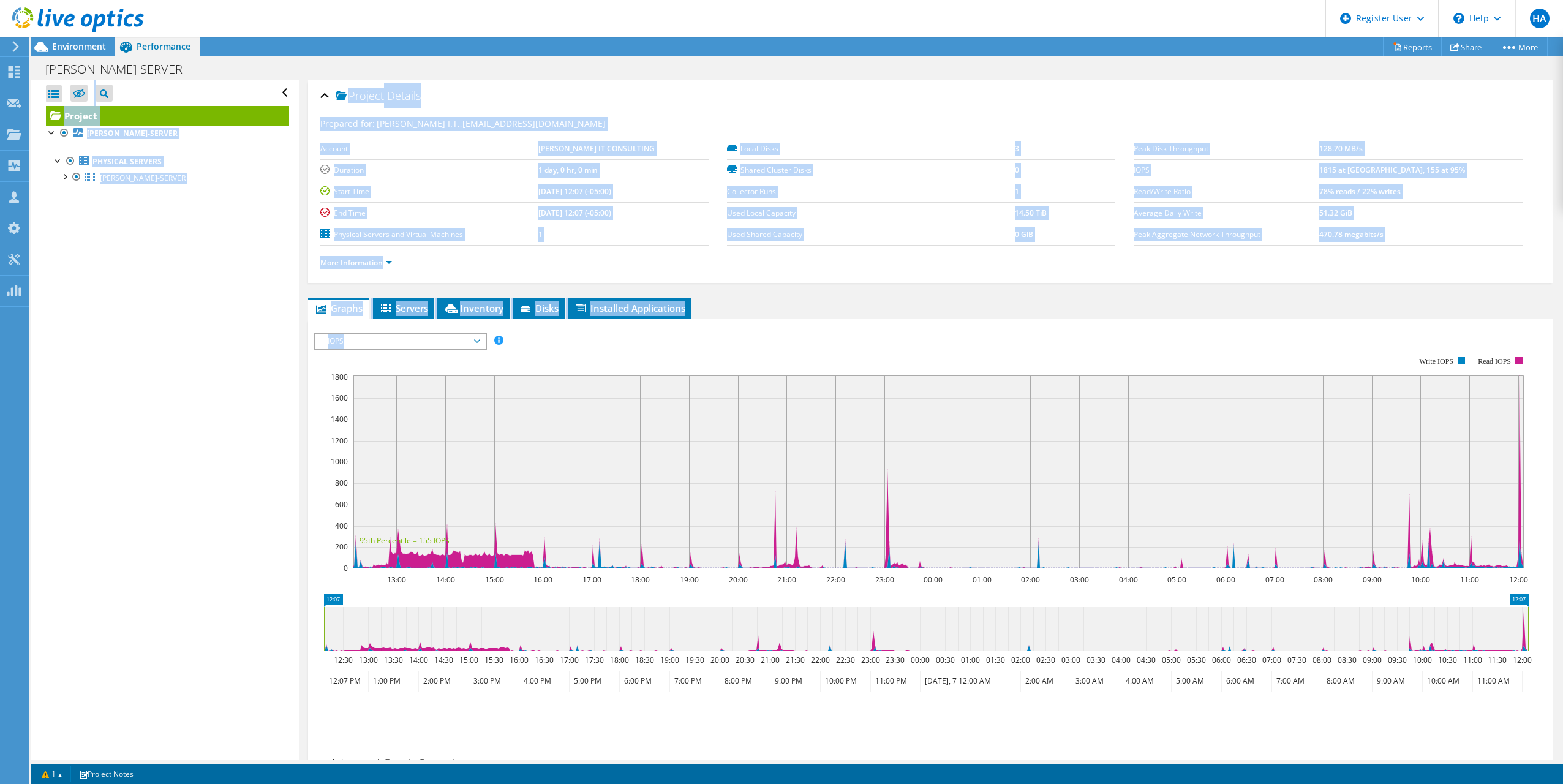
drag, startPoint x: 334, startPoint y: 312, endPoint x: 414, endPoint y: 339, distance: 84.4
click at [414, 339] on span "IOPS" at bounding box center [400, 340] width 157 height 15
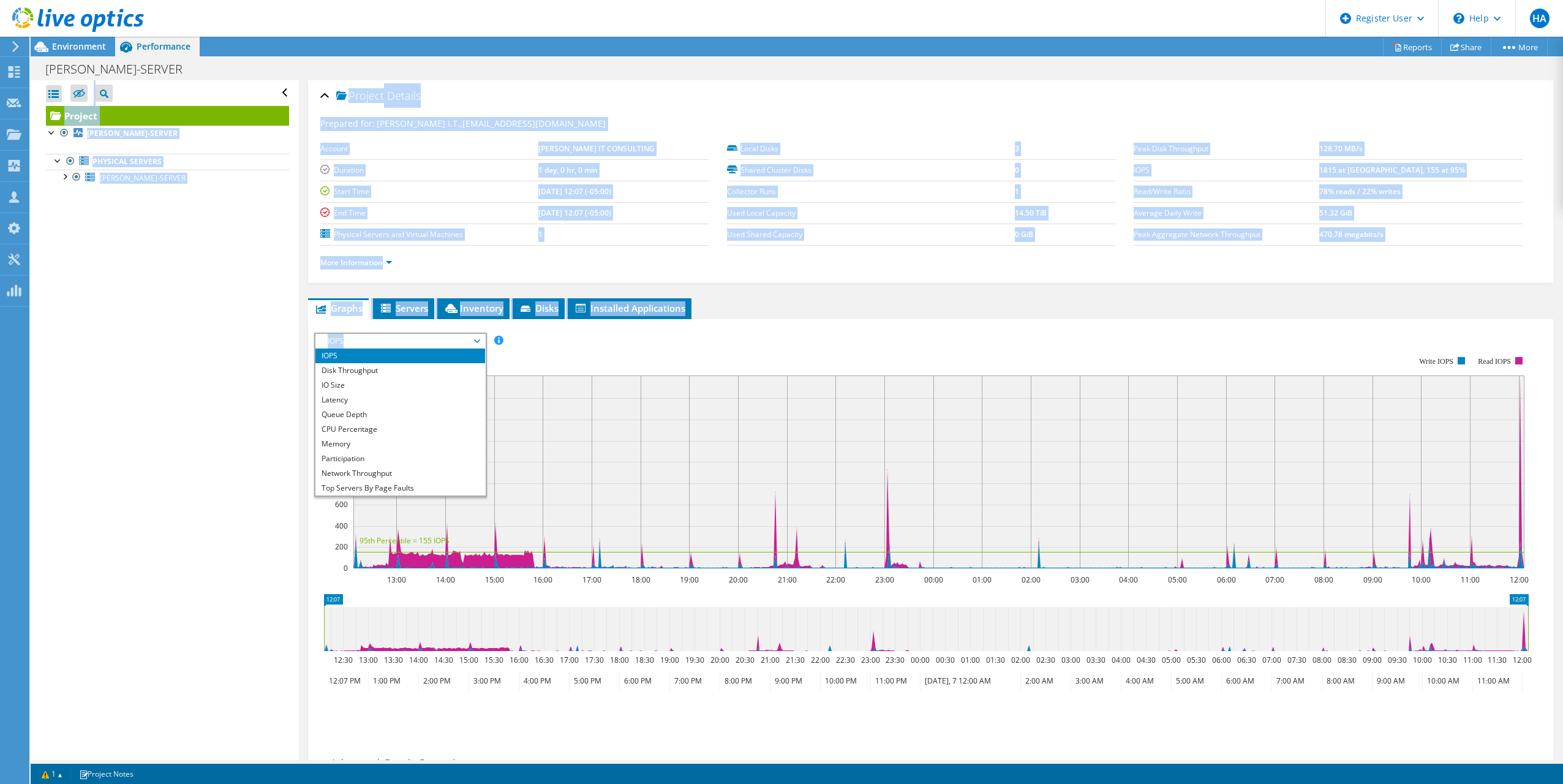
scroll to position [44, 0]
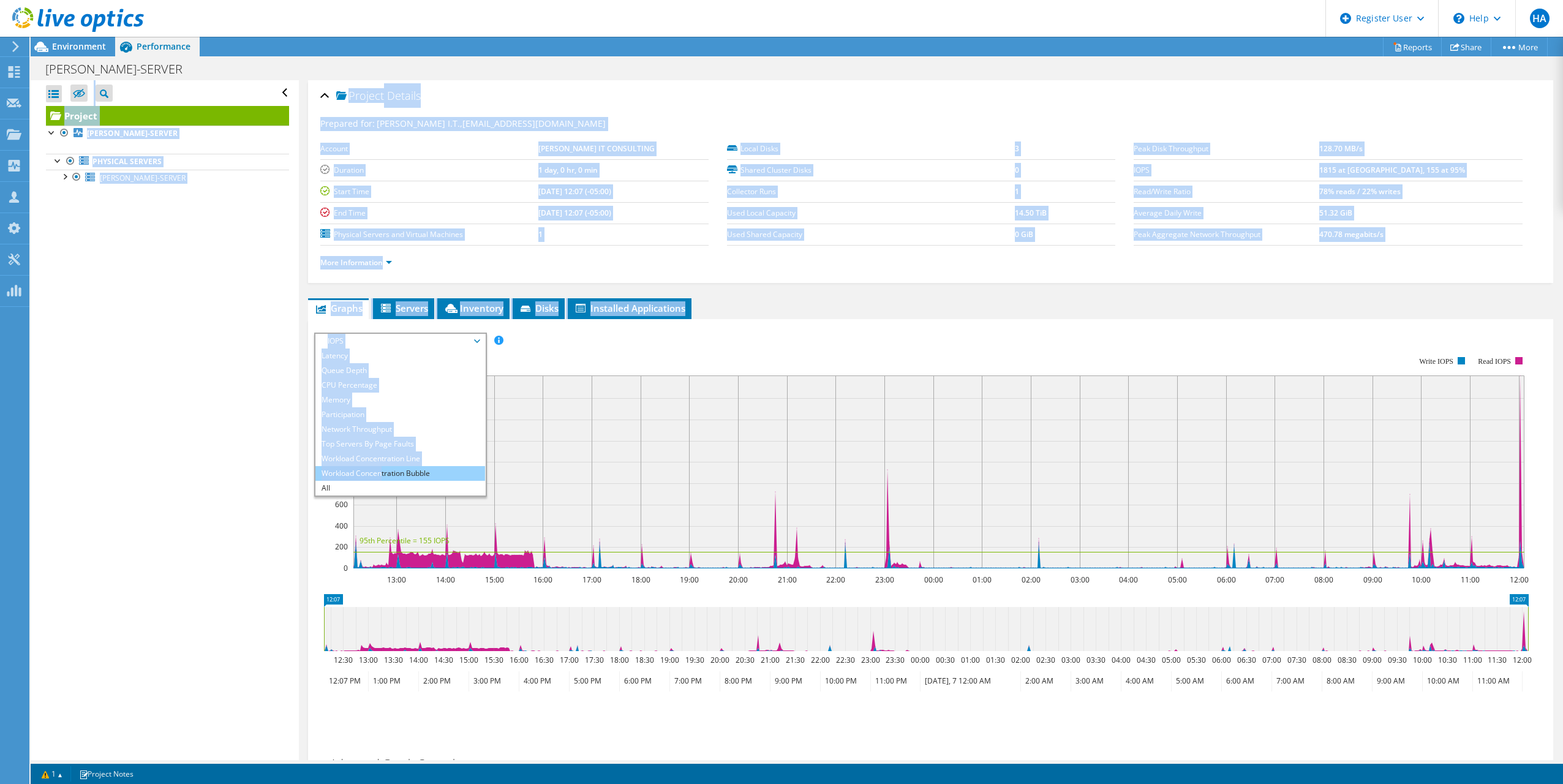
click at [382, 469] on li "Workload Concentration Bubble" at bounding box center [400, 473] width 169 height 15
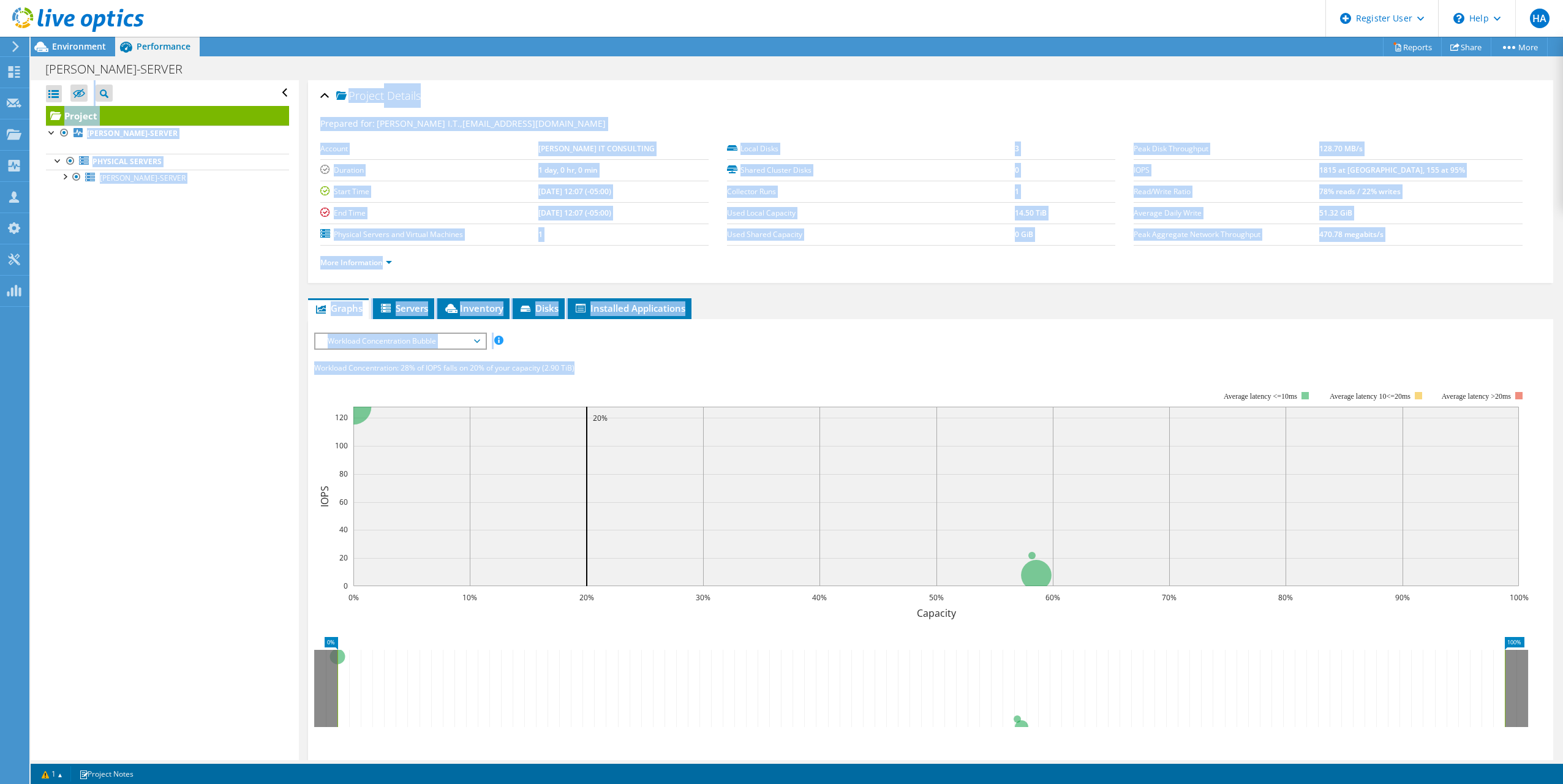
click at [595, 358] on div "IOPS Disk Throughput IO Size Latency Queue Depth CPU Percentage Memory Page Fau…" at bounding box center [930, 559] width 1233 height 453
drag, startPoint x: 595, startPoint y: 358, endPoint x: 812, endPoint y: 374, distance: 217.6
click at [812, 374] on div "Workload Concentration: 28% of IOPS falls on 20% of your capacity (2.90 TiB)" at bounding box center [930, 368] width 1233 height 14
click at [757, 354] on div "IOPS Disk Throughput IO Size Latency Queue Depth CPU Percentage Memory Page Fau…" at bounding box center [930, 559] width 1233 height 453
click at [580, 350] on div "IOPS Disk Throughput IO Size Latency Queue Depth CPU Percentage Memory Page Fau…" at bounding box center [930, 559] width 1233 height 453
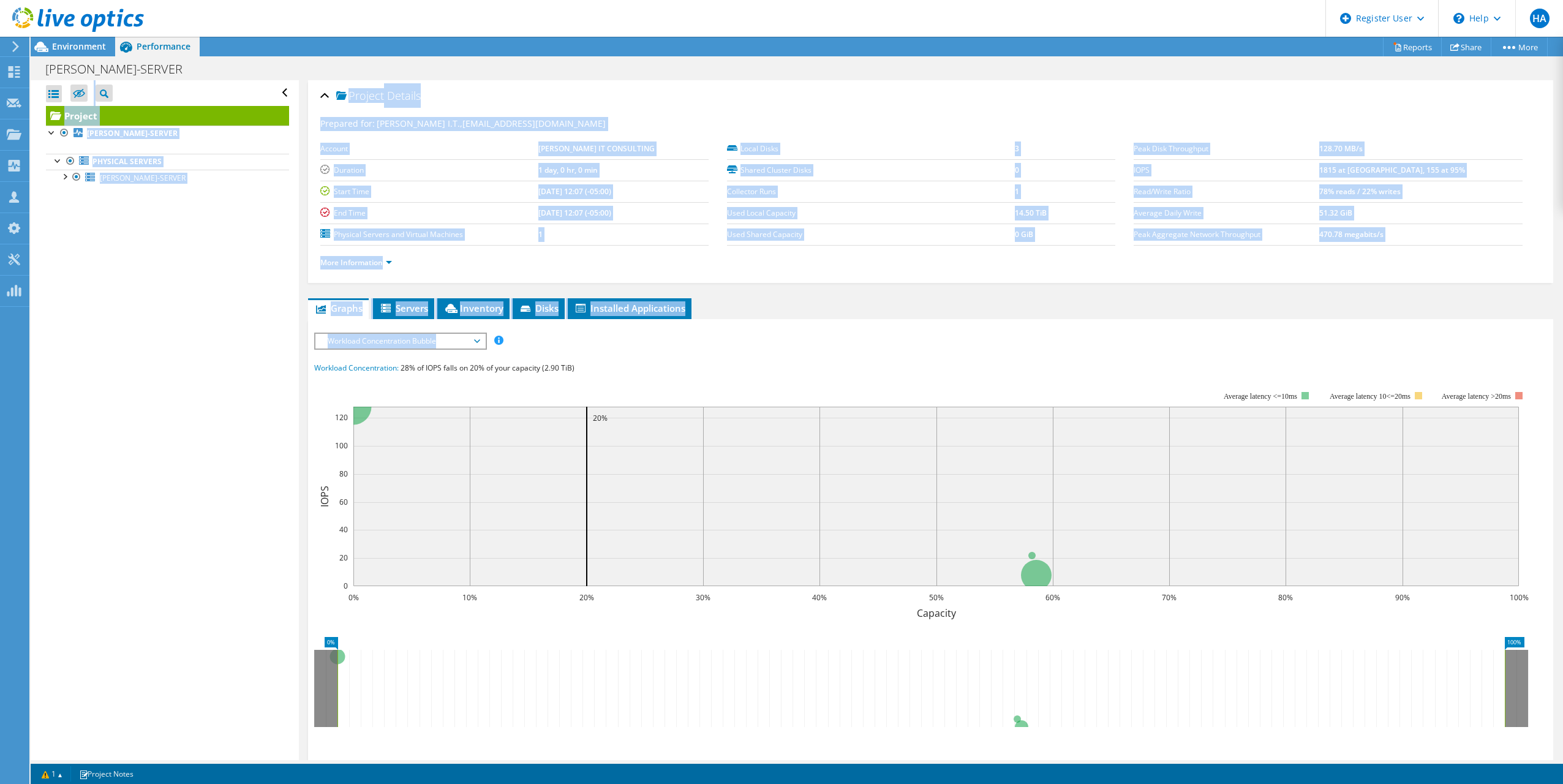
click at [475, 342] on span "Workload Concentration Bubble" at bounding box center [400, 340] width 157 height 15
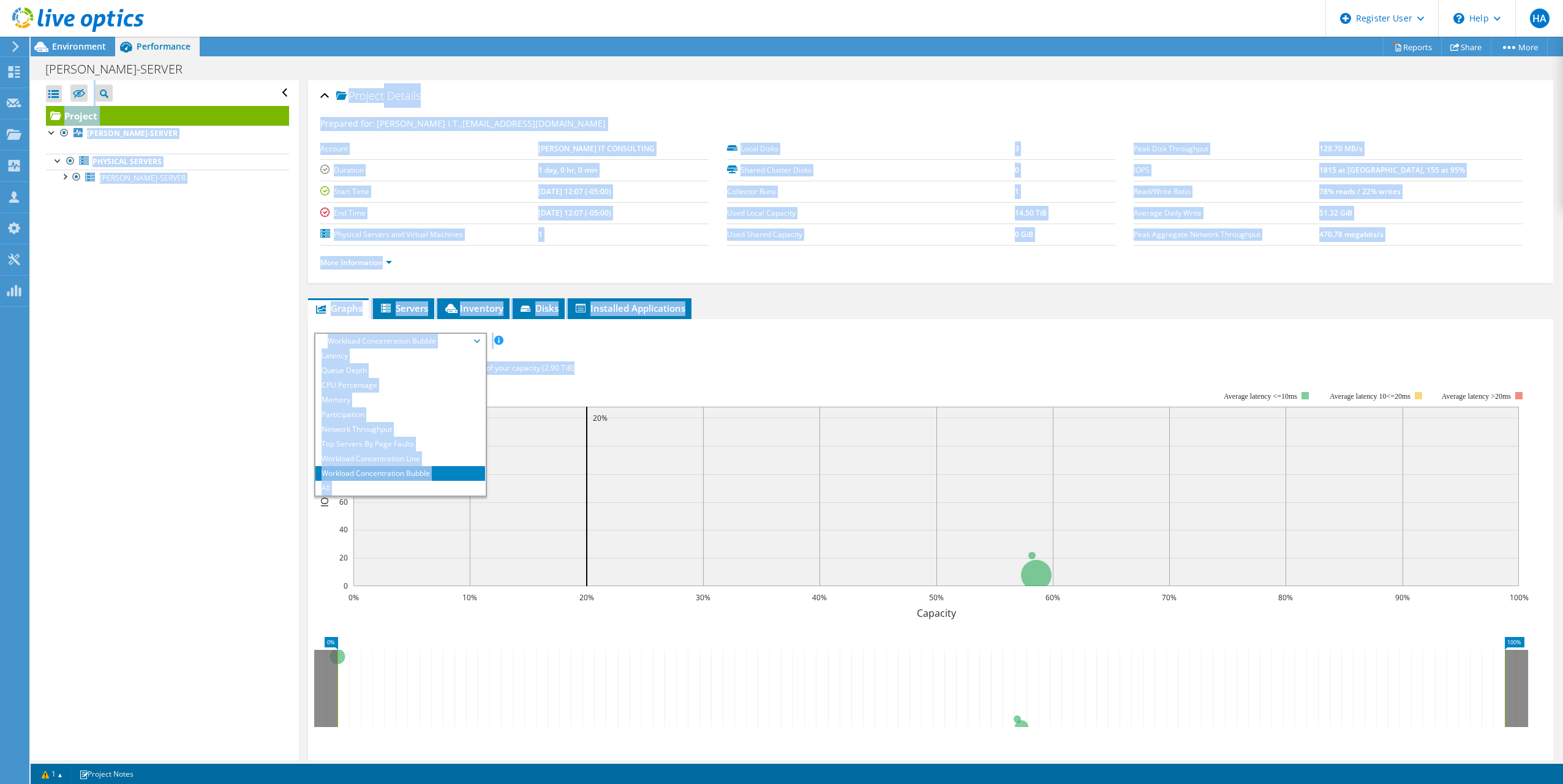
drag, startPoint x: 475, startPoint y: 342, endPoint x: 663, endPoint y: 366, distance: 189.5
click at [663, 366] on div "Workload Concentration: 28% of IOPS falls on 20% of your capacity (2.90 TiB)" at bounding box center [930, 368] width 1233 height 14
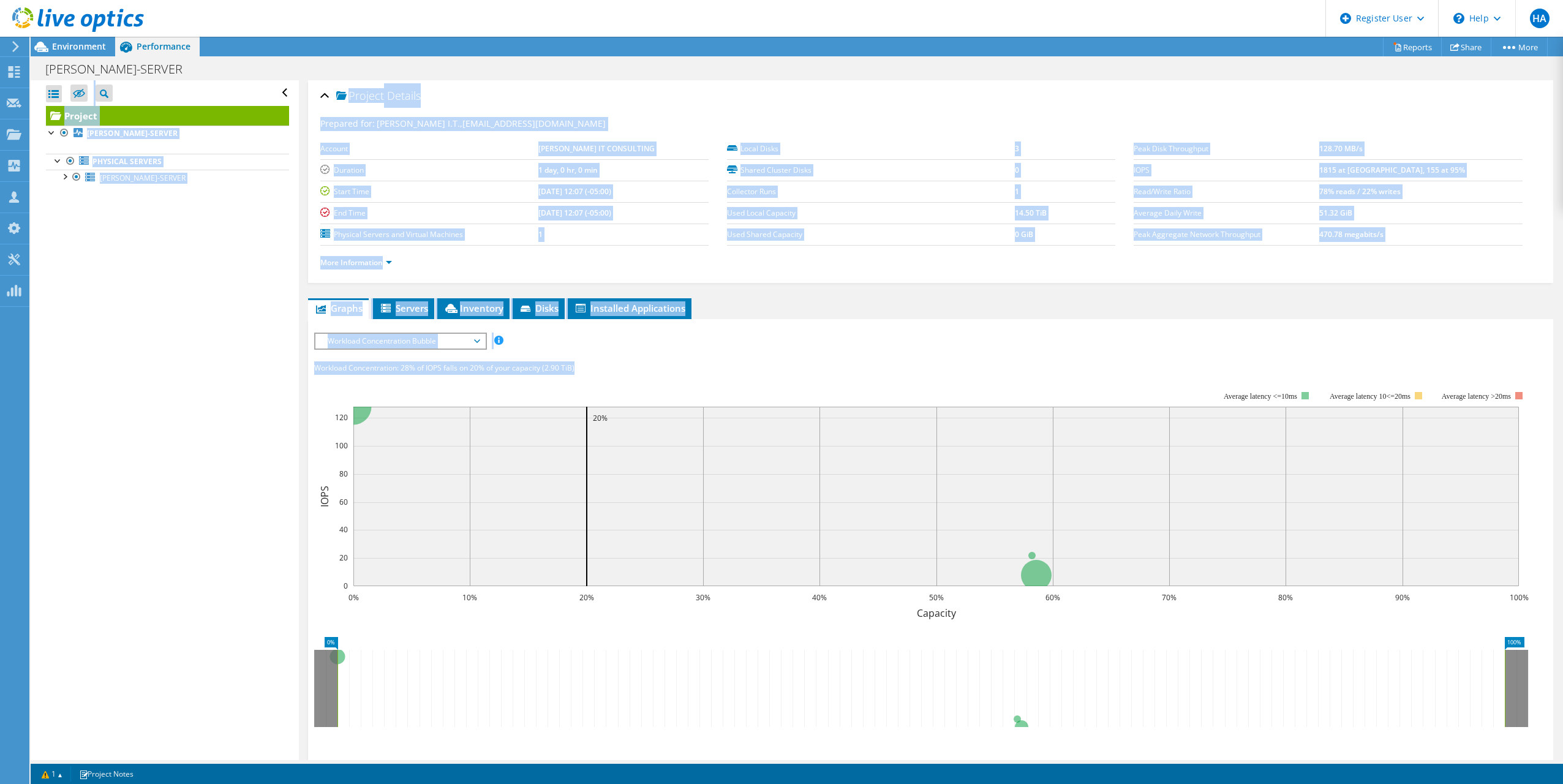
drag, startPoint x: 663, startPoint y: 366, endPoint x: 610, endPoint y: 357, distance: 53.8
click at [610, 357] on div "IOPS Disk Throughput IO Size Latency Queue Depth CPU Percentage Memory Page Fau…" at bounding box center [930, 559] width 1233 height 453
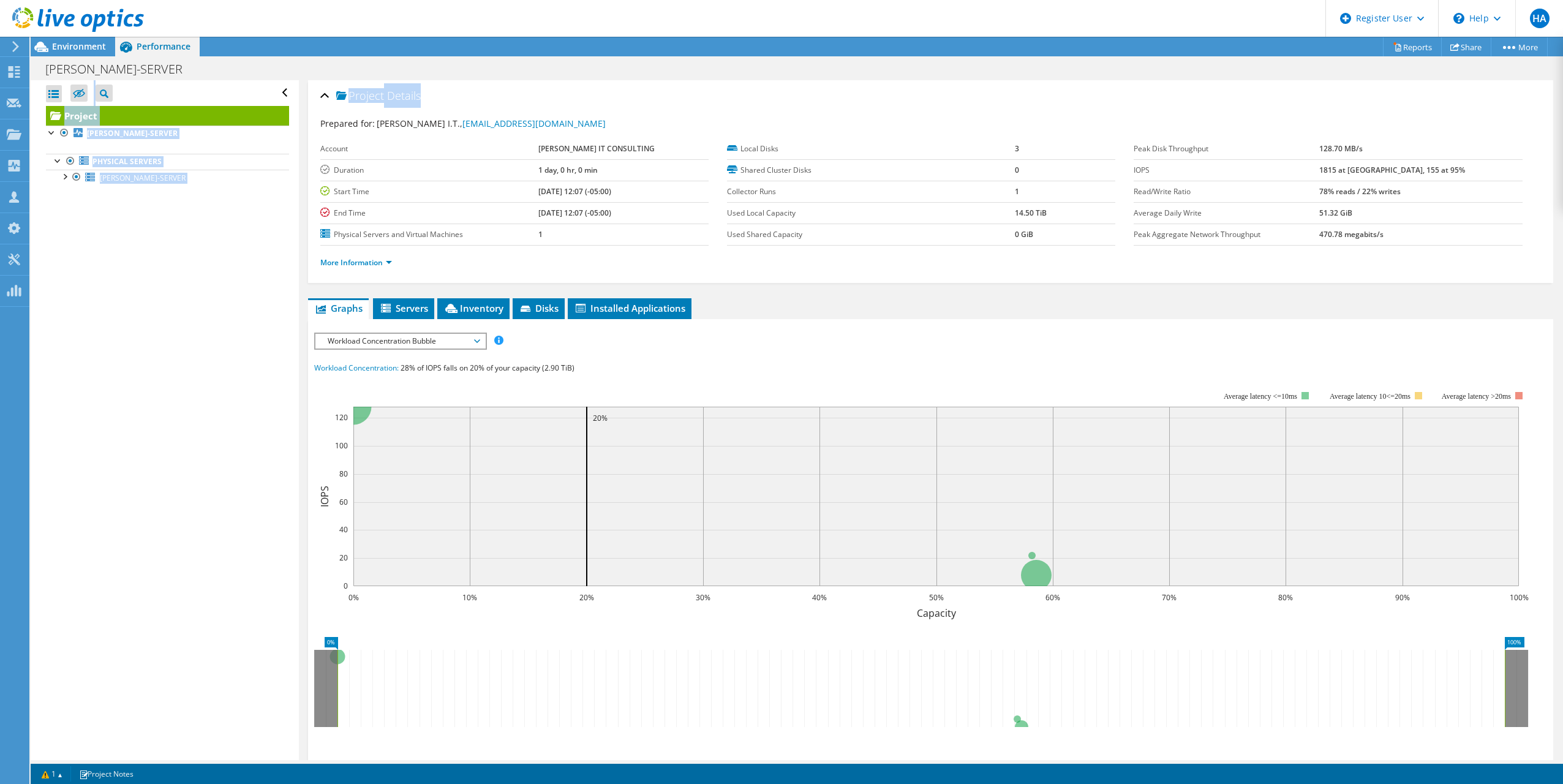
click at [622, 99] on div "Project Details" at bounding box center [931, 96] width 1221 height 27
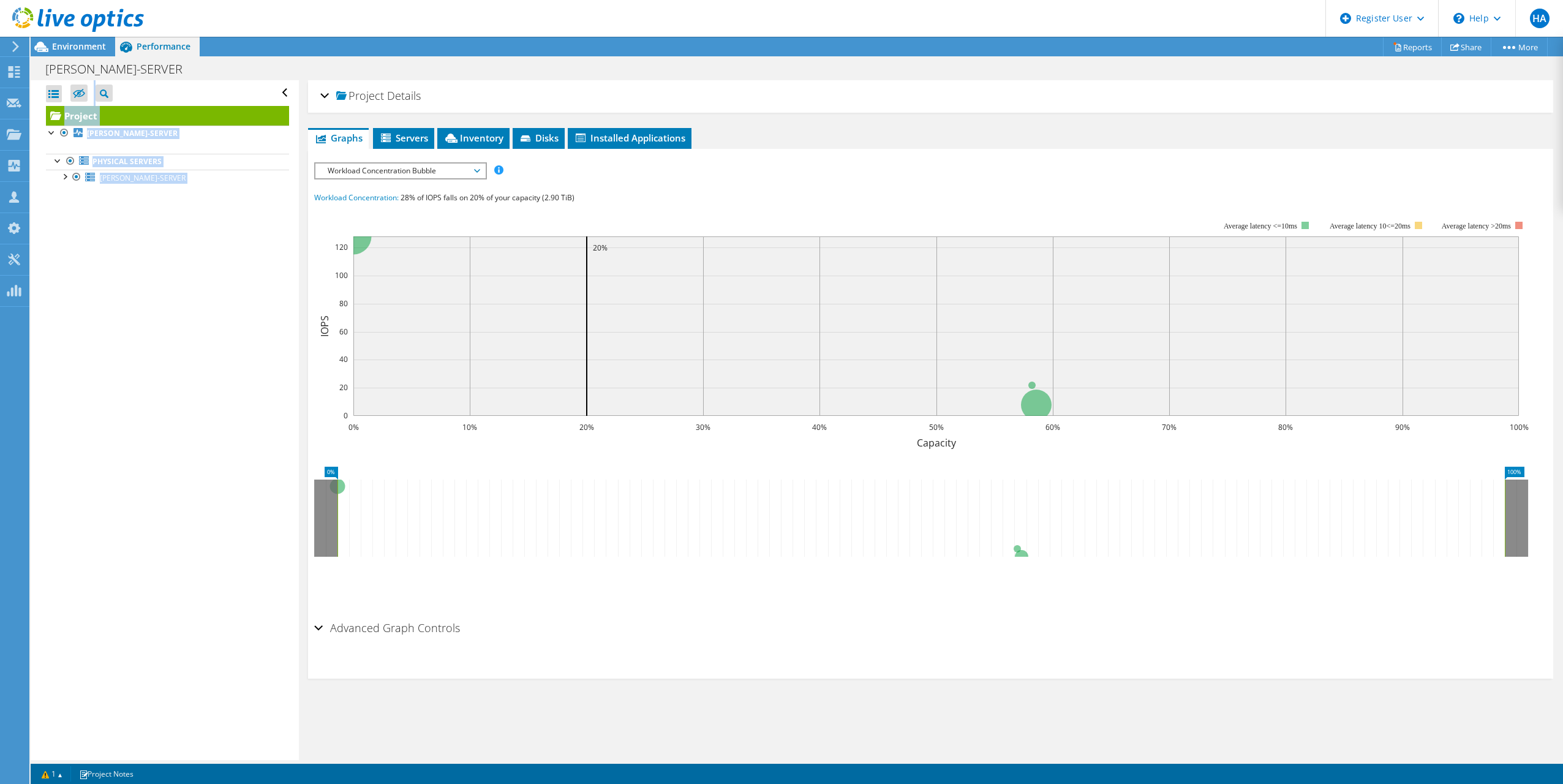
click at [321, 98] on div "Project Details" at bounding box center [931, 96] width 1221 height 27
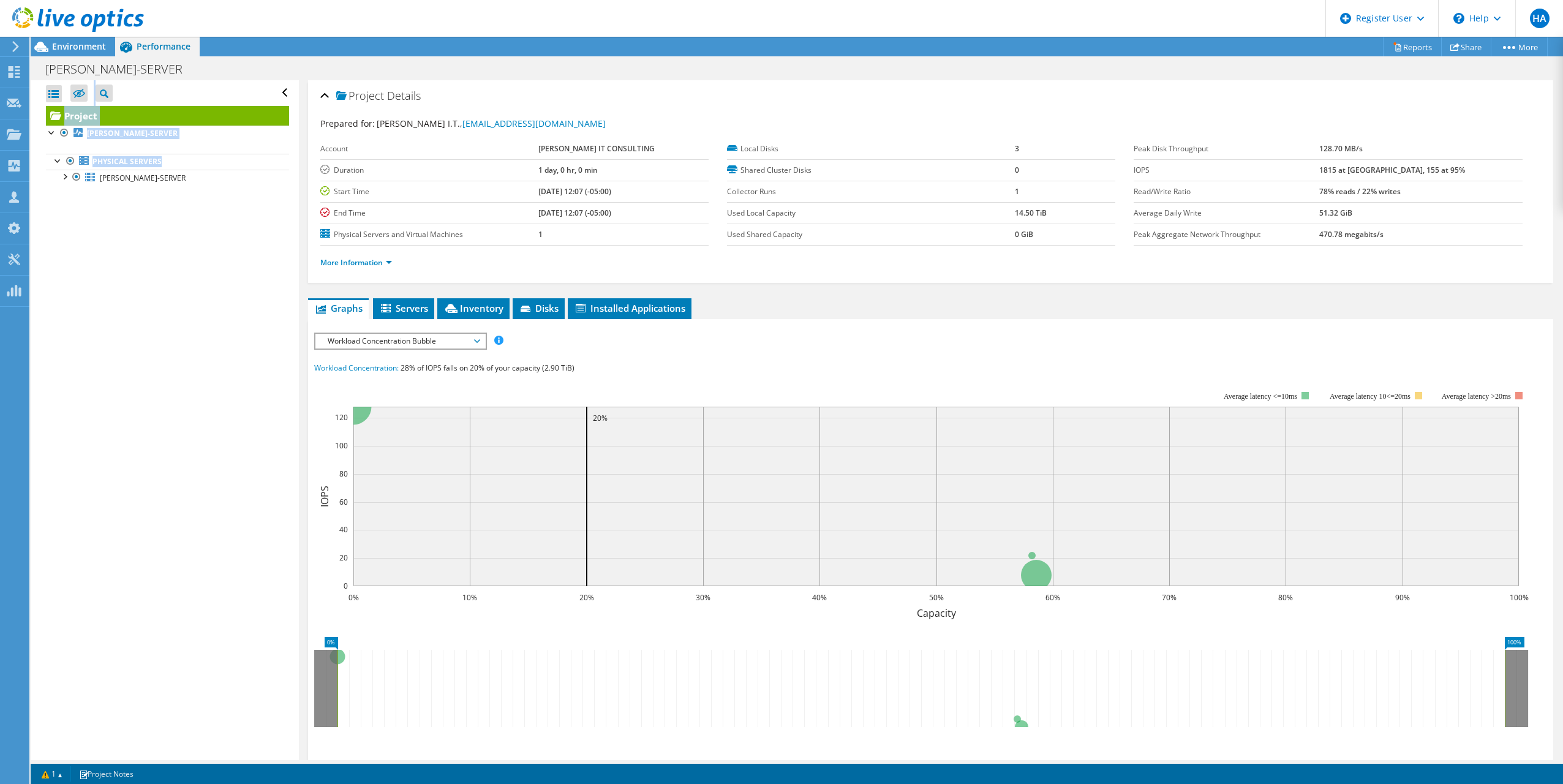
click at [95, 228] on div "Open All Close All Hide Excluded Nodes Project Tree Filter" at bounding box center [164, 420] width 267 height 680
drag, startPoint x: 95, startPoint y: 228, endPoint x: 64, endPoint y: 175, distance: 61.4
click at [64, 175] on div at bounding box center [64, 175] width 12 height 12
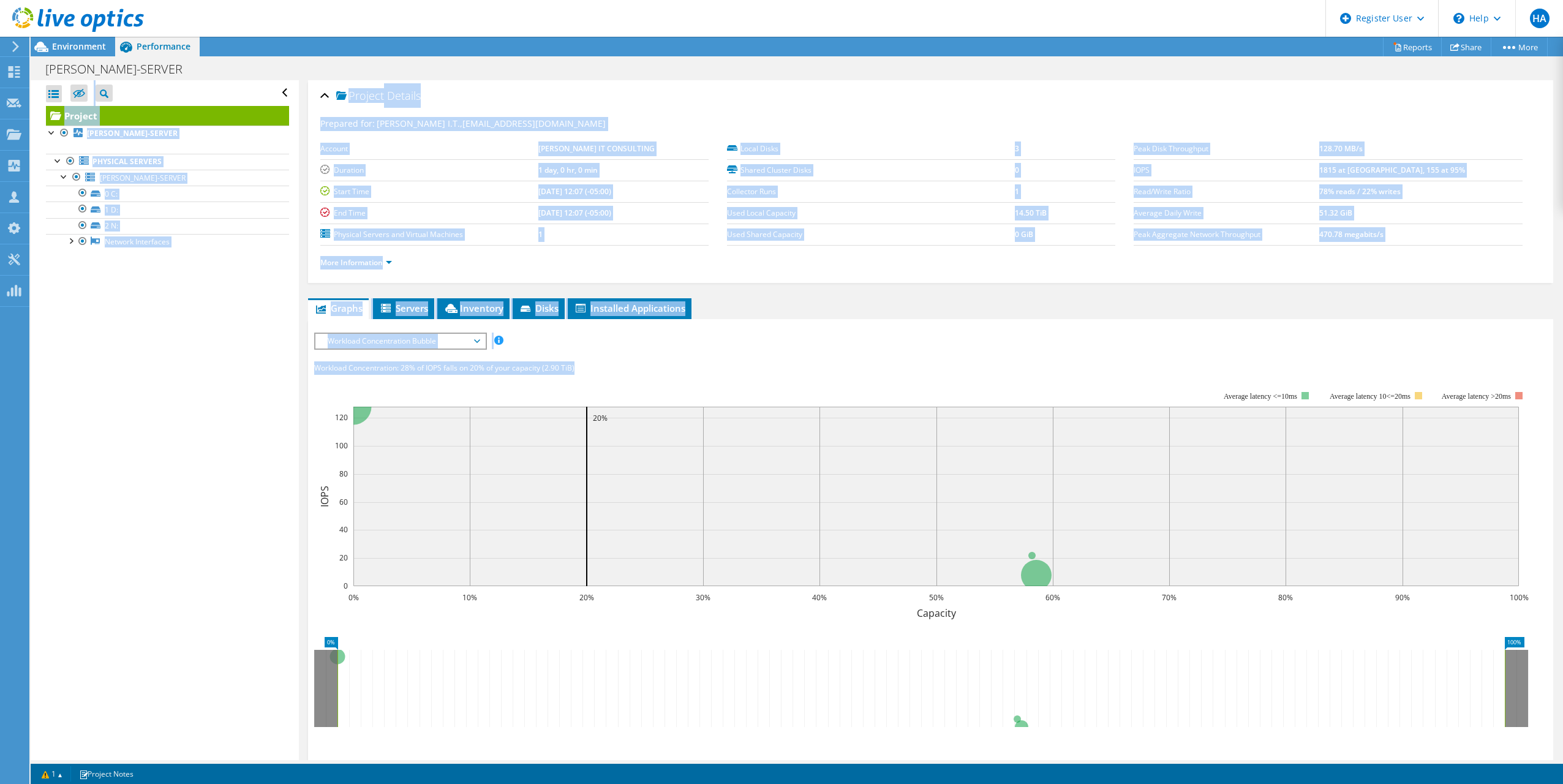
click at [625, 353] on div "IOPS Disk Throughput IO Size Latency Queue Depth CPU Percentage Memory Page Fau…" at bounding box center [930, 559] width 1233 height 453
click at [572, 346] on div "IOPS Disk Throughput IO Size Latency Queue Depth CPU Percentage Memory Page Fau…" at bounding box center [930, 340] width 1233 height 16
drag, startPoint x: 572, startPoint y: 346, endPoint x: 706, endPoint y: 389, distance: 140.7
click at [706, 389] on rect at bounding box center [921, 497] width 1215 height 245
click at [475, 344] on span "Workload Concentration Bubble" at bounding box center [400, 340] width 157 height 15
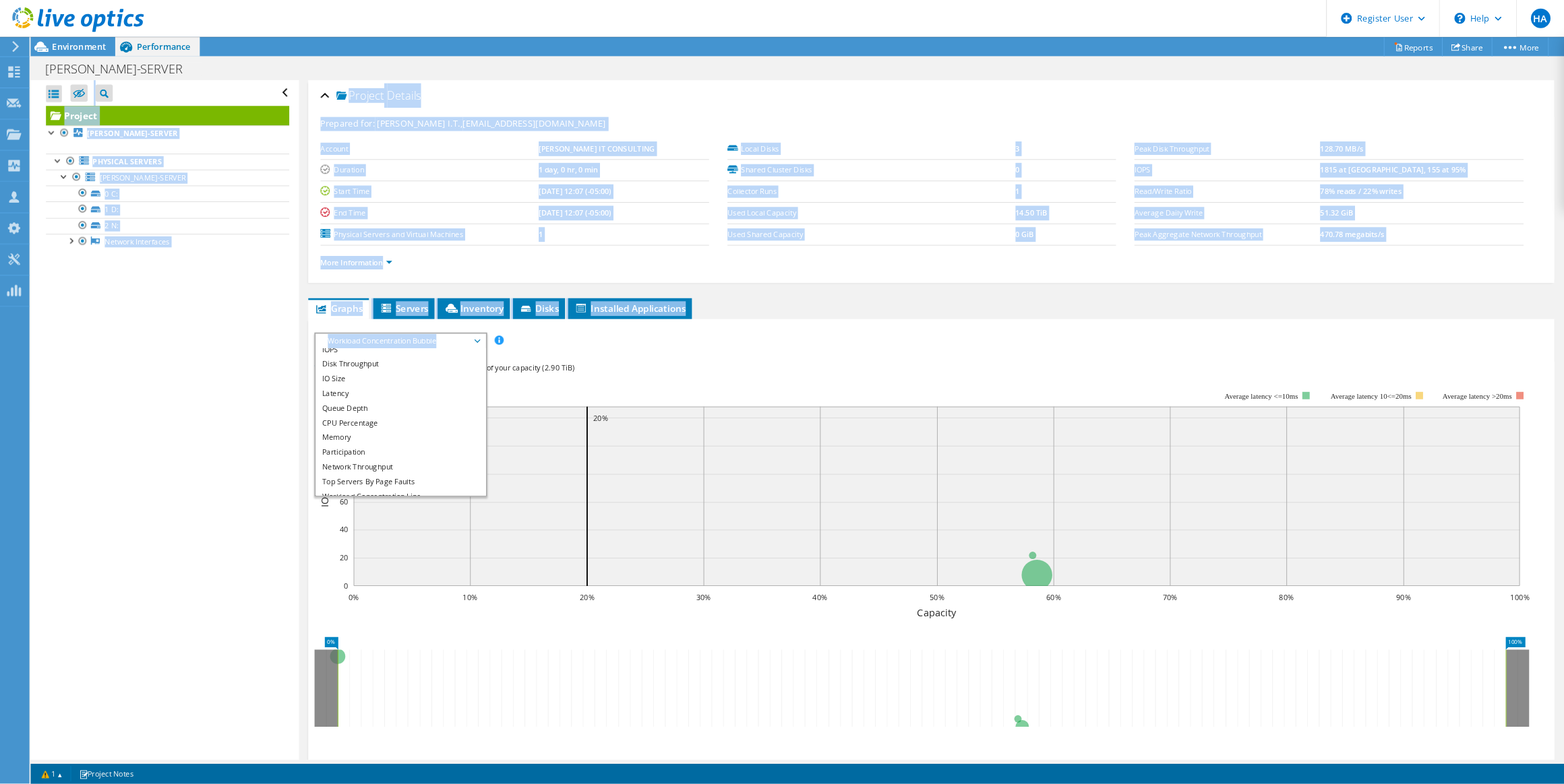
scroll to position [0, 0]
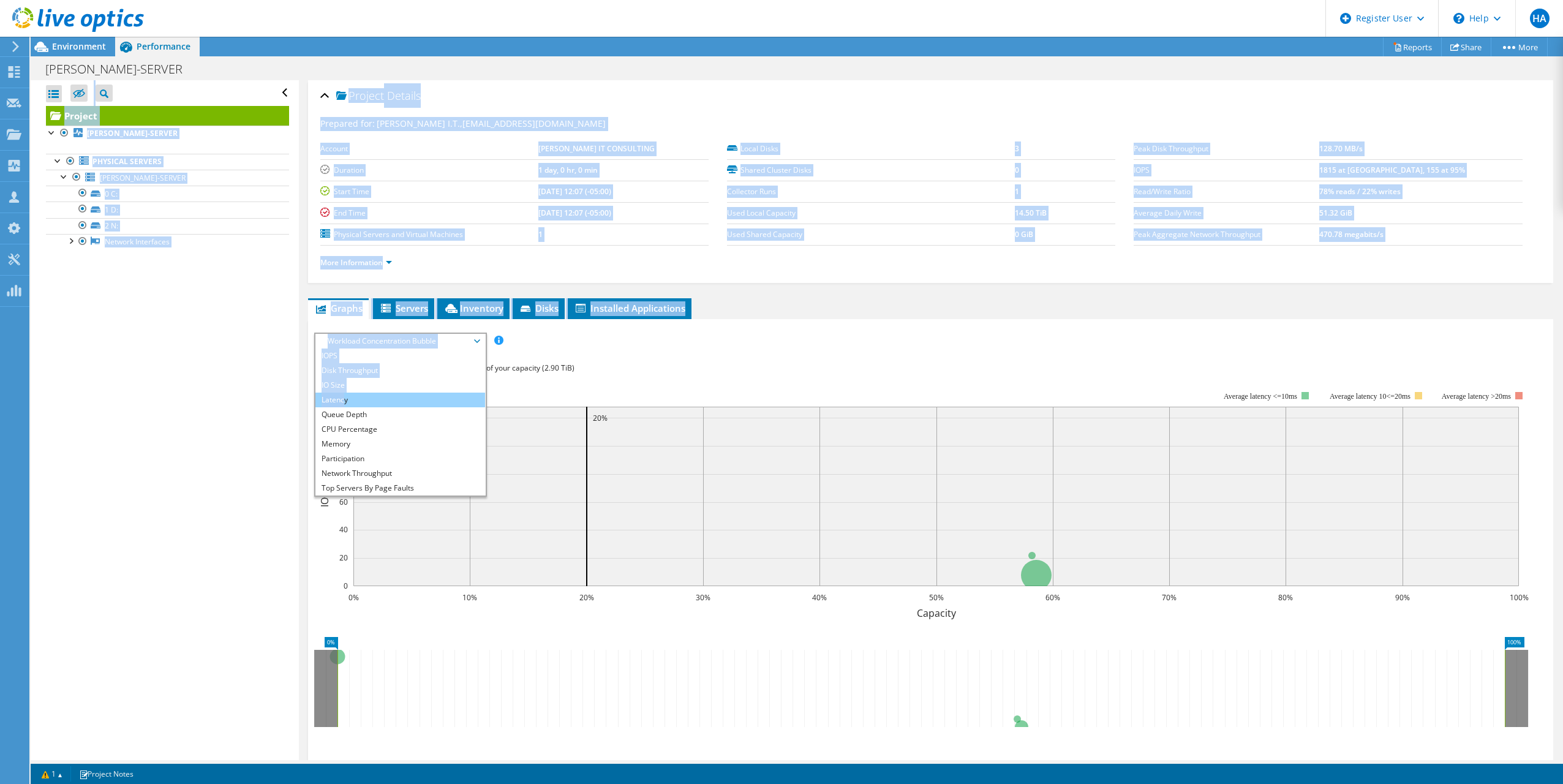
click at [346, 401] on li "Latency" at bounding box center [400, 400] width 169 height 15
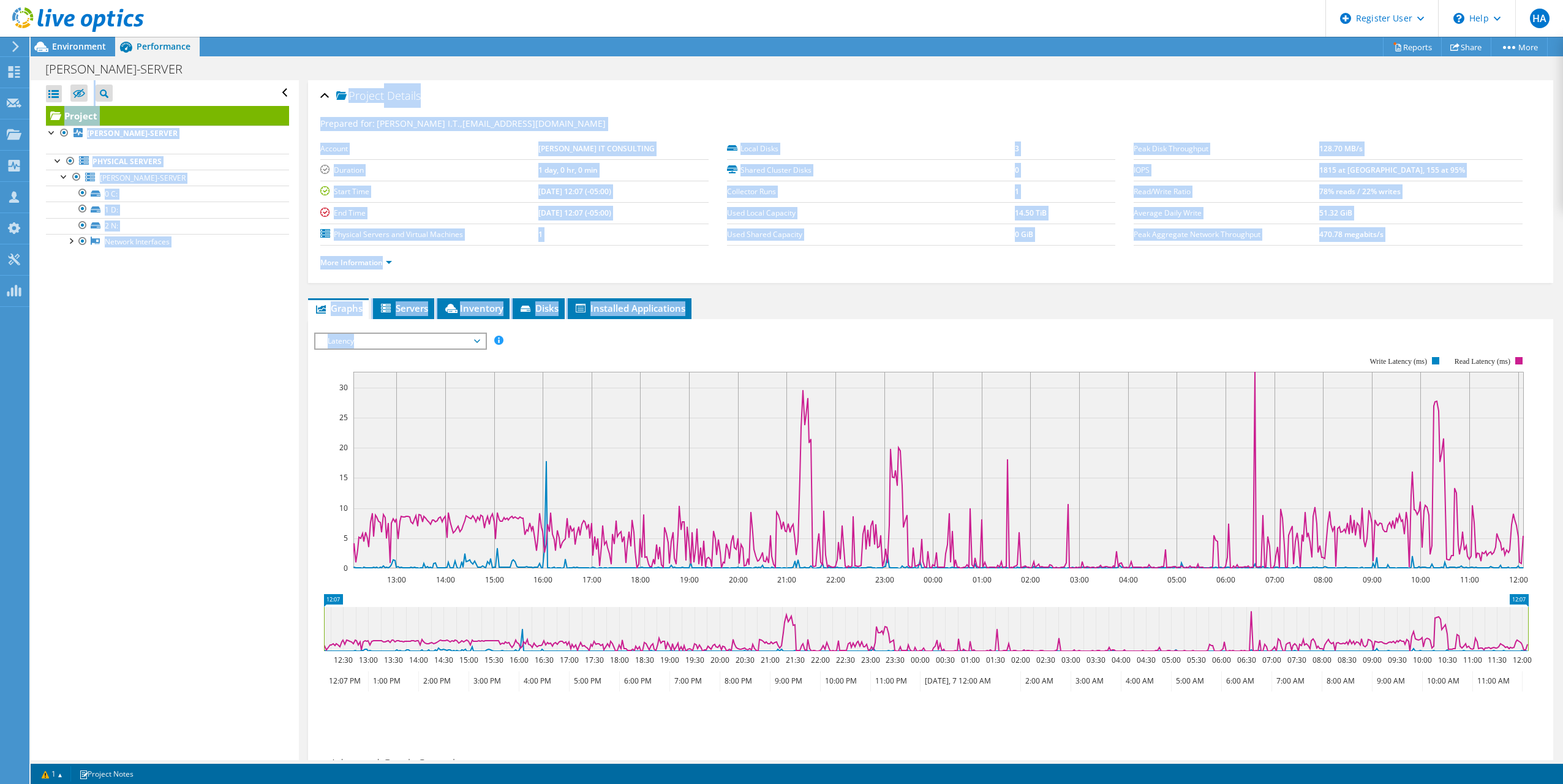
click at [475, 340] on span "Latency" at bounding box center [400, 340] width 157 height 15
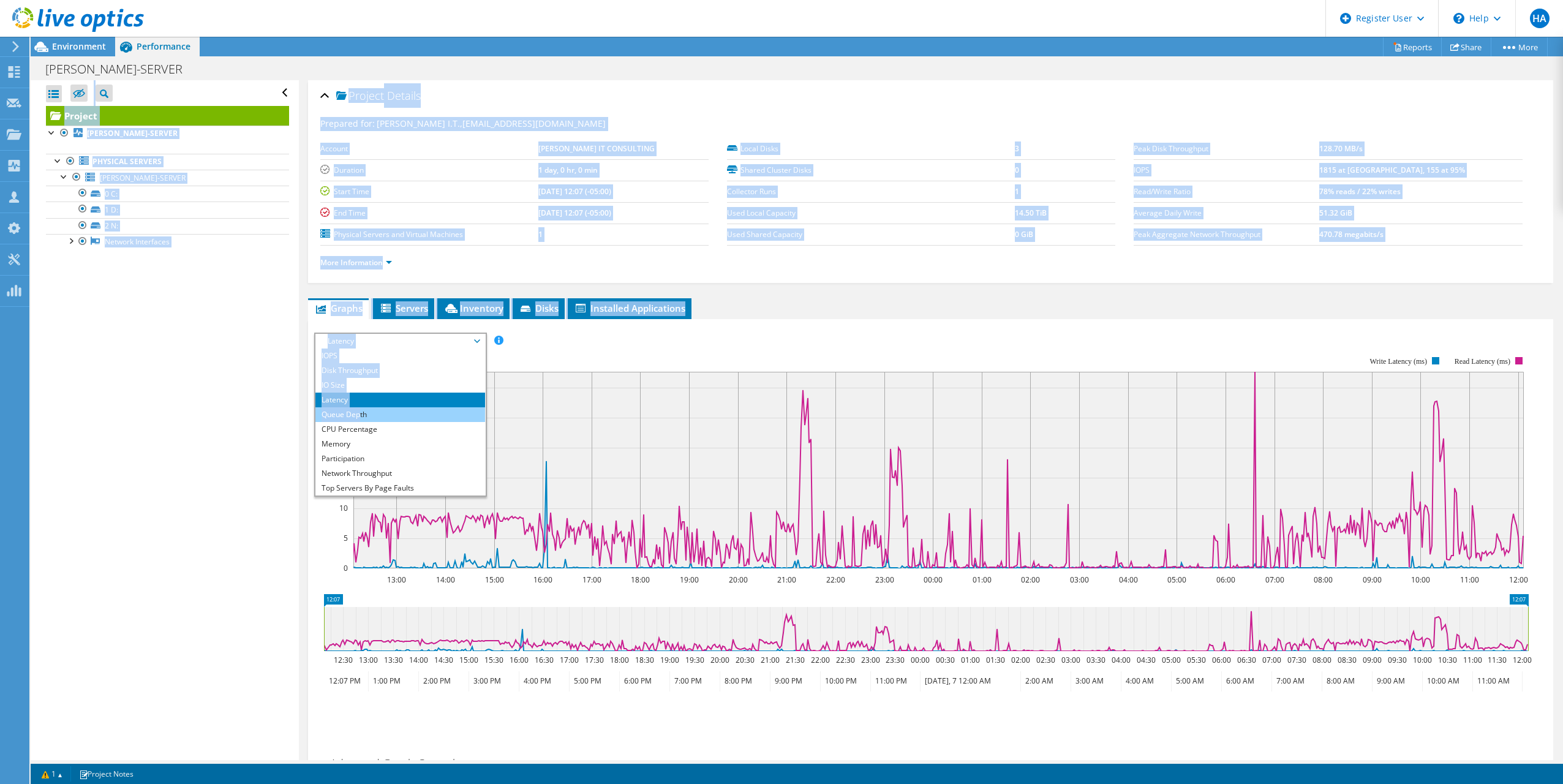
click at [360, 414] on li "Queue Depth" at bounding box center [400, 414] width 169 height 15
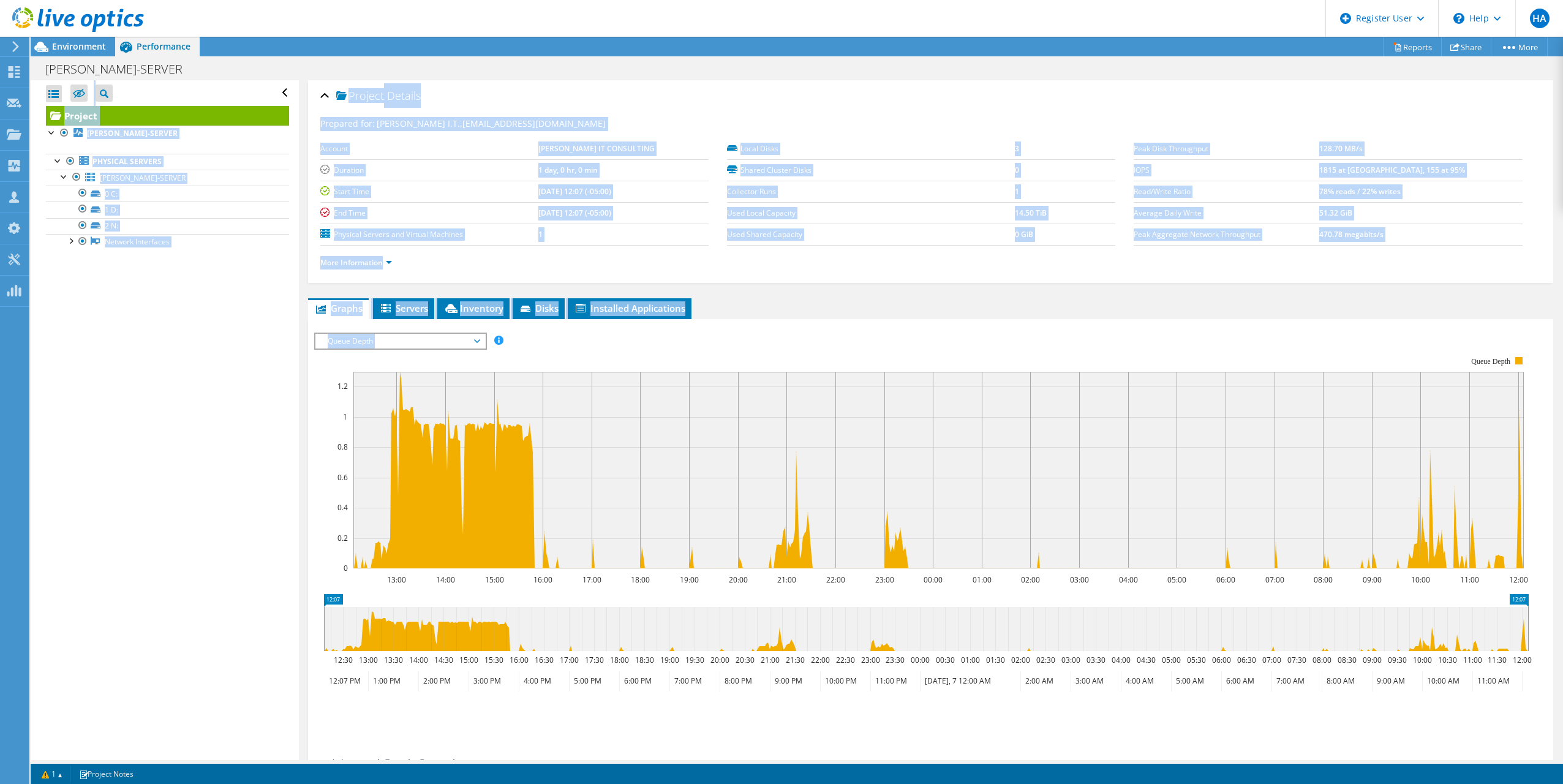
click at [628, 357] on rect at bounding box center [921, 462] width 1215 height 245
click at [440, 345] on span "Queue Depth" at bounding box center [400, 340] width 157 height 15
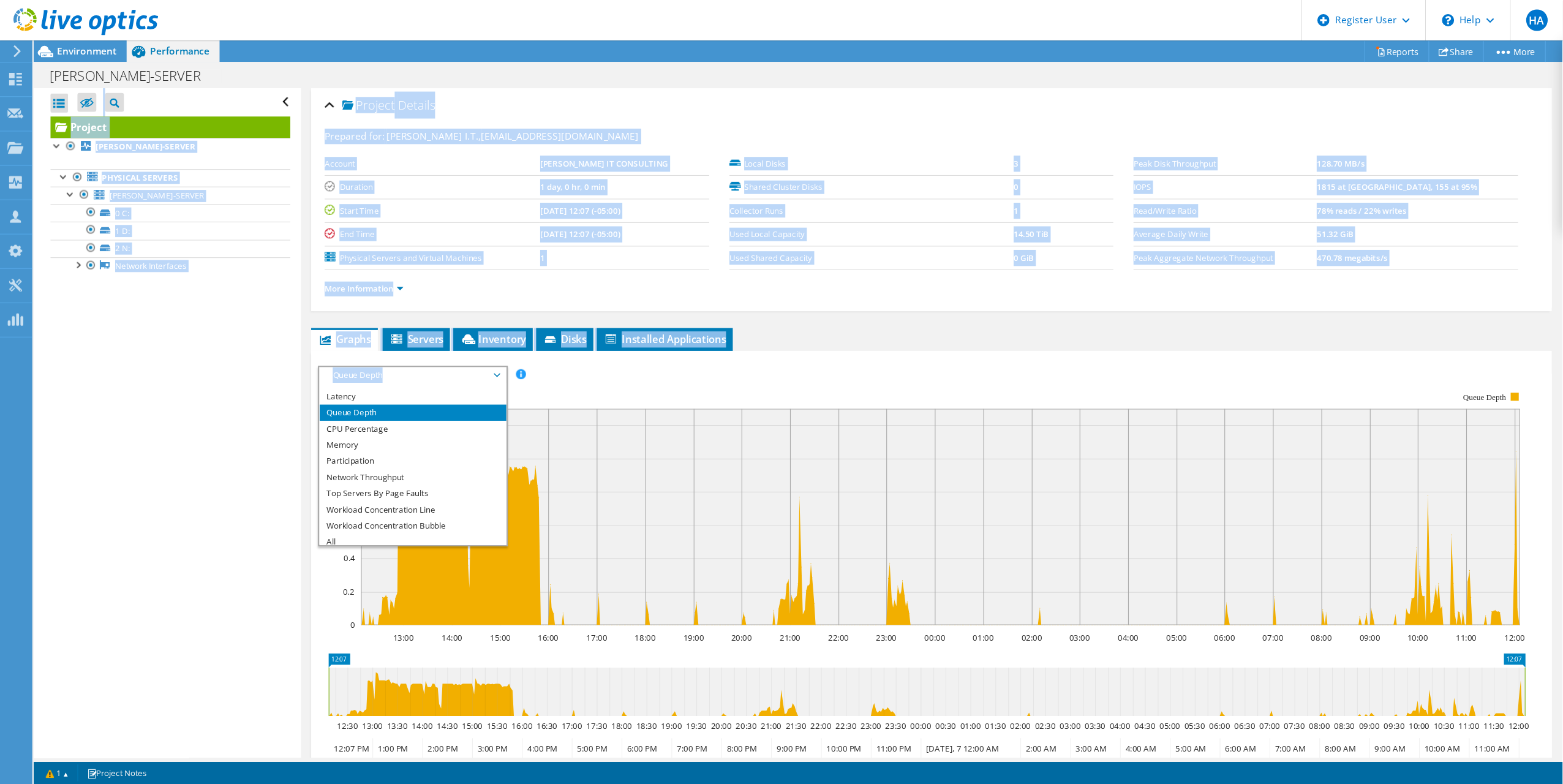
scroll to position [37, 0]
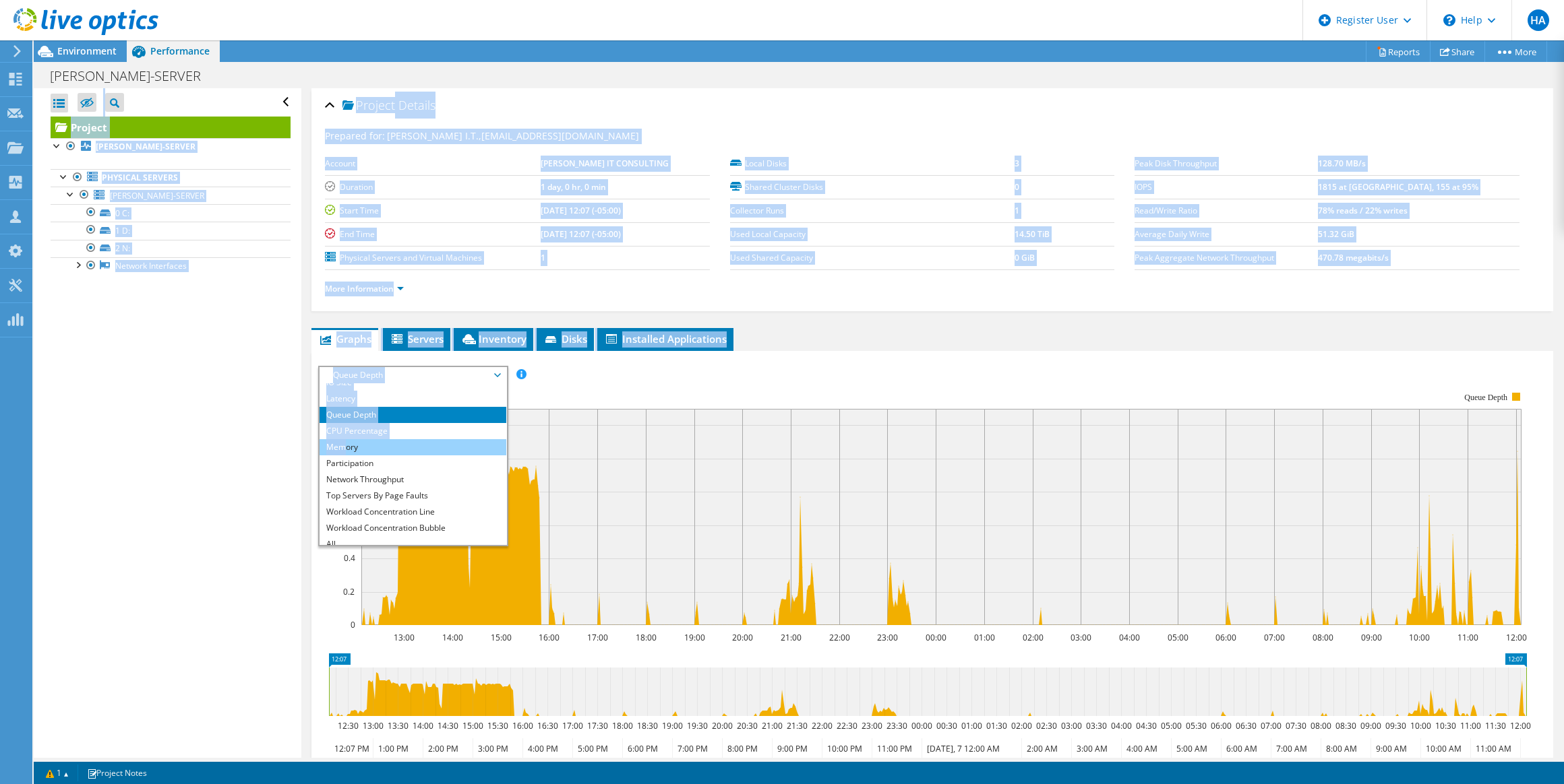
click at [344, 439] on li "Memory" at bounding box center [413, 446] width 186 height 16
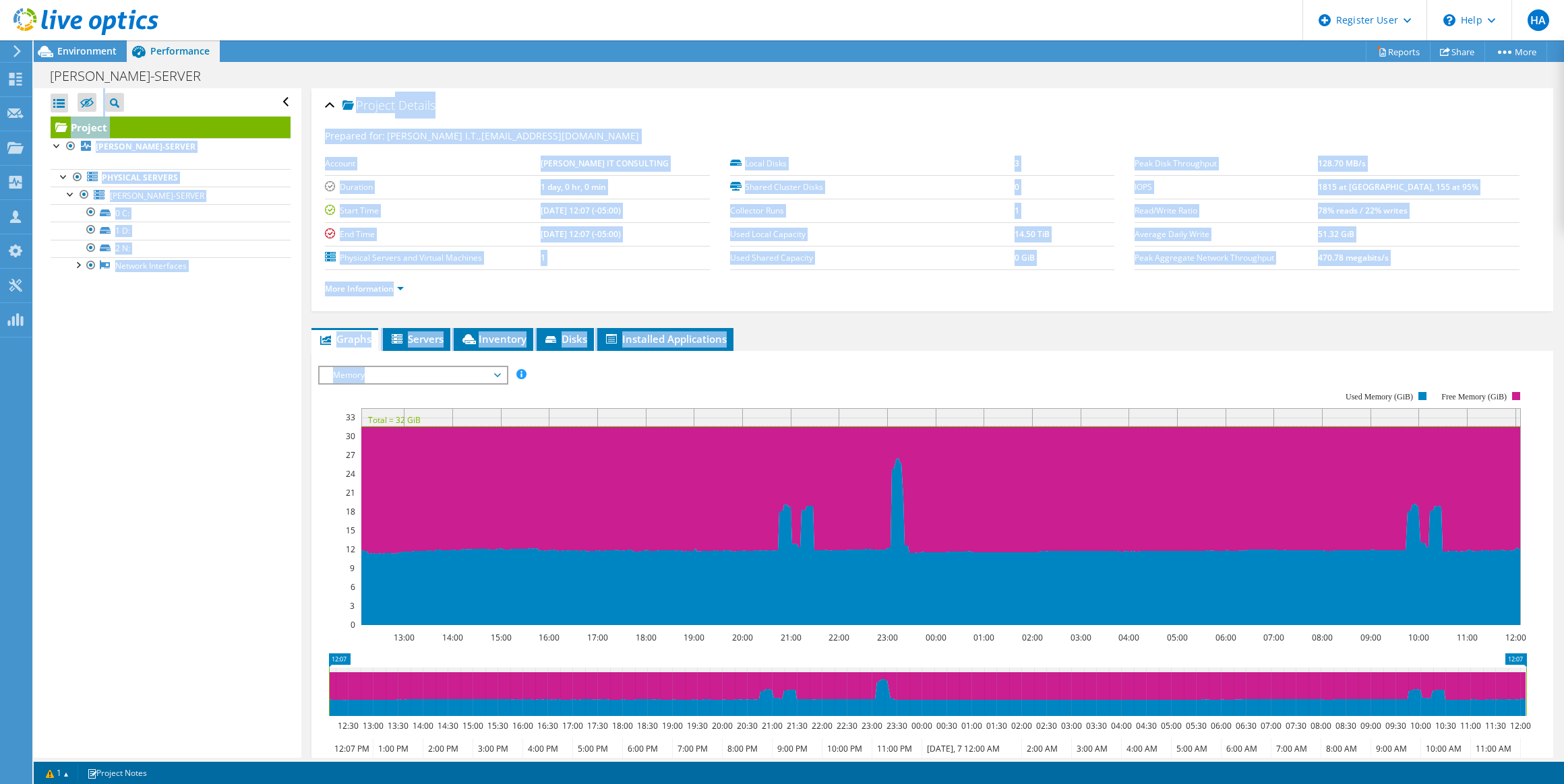
click at [477, 371] on span "Memory" at bounding box center [413, 375] width 173 height 16
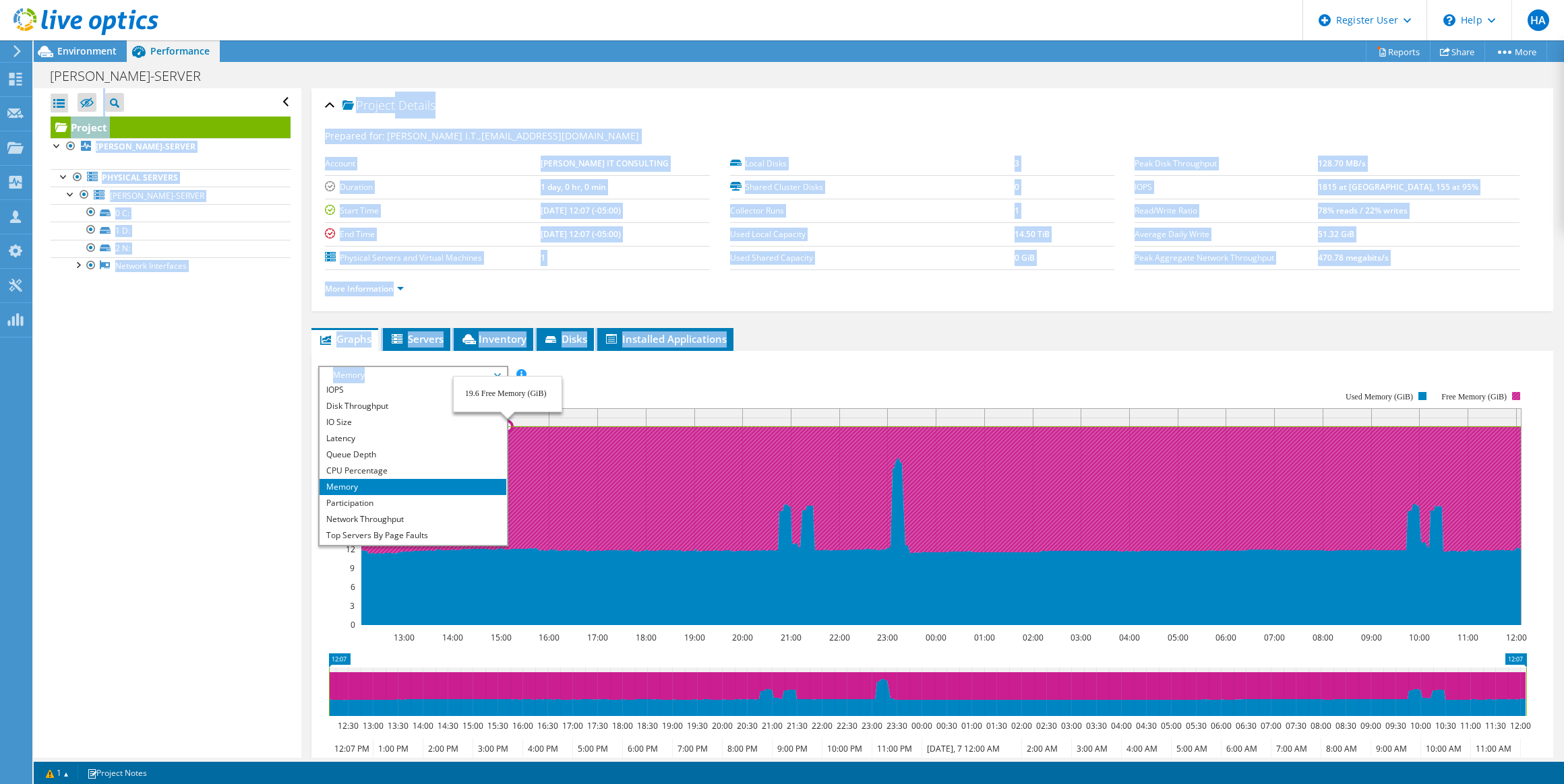
scroll to position [0, 0]
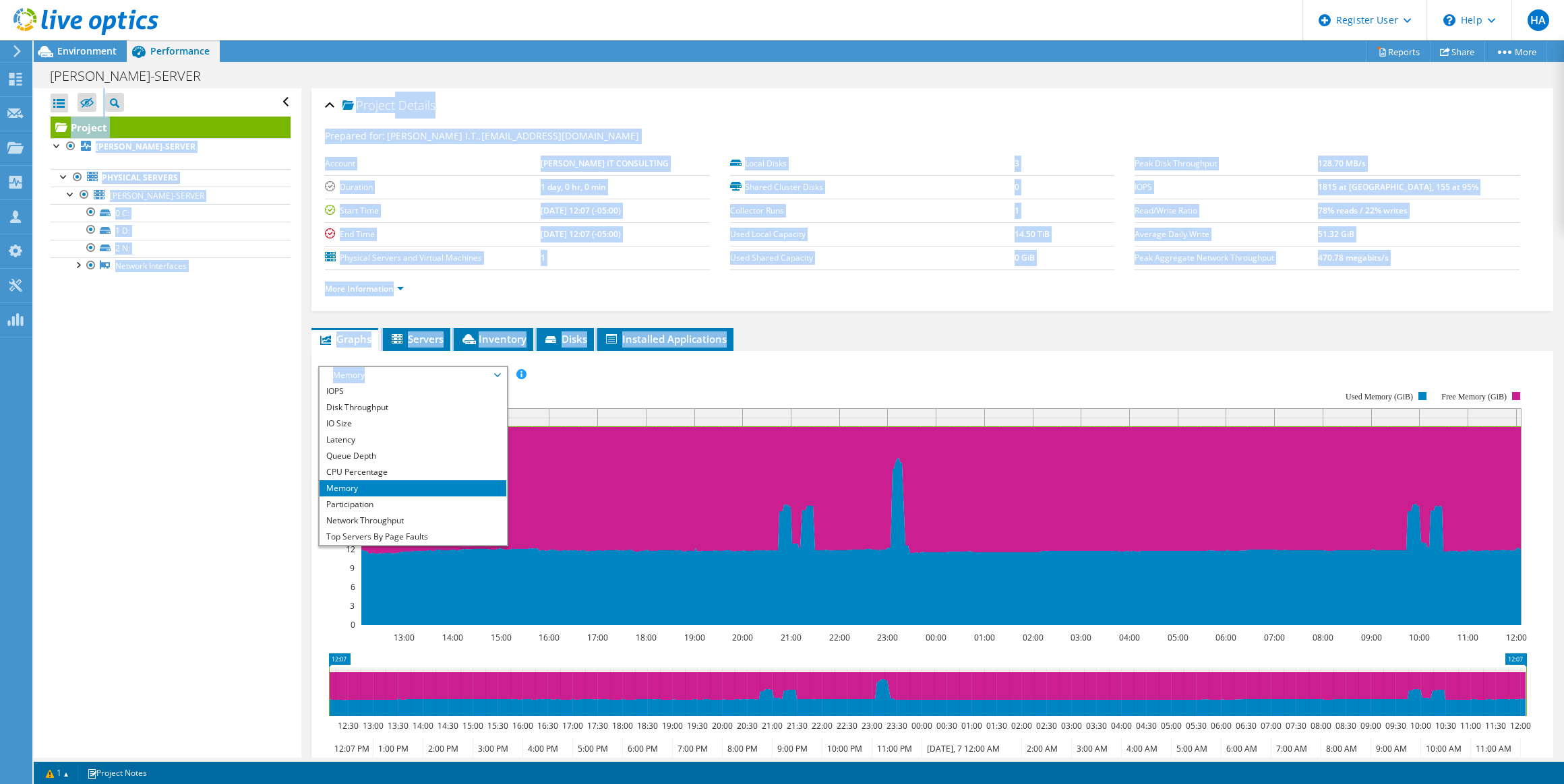
click at [707, 374] on rect at bounding box center [922, 508] width 1208 height 270
